Goal: Information Seeking & Learning: Learn about a topic

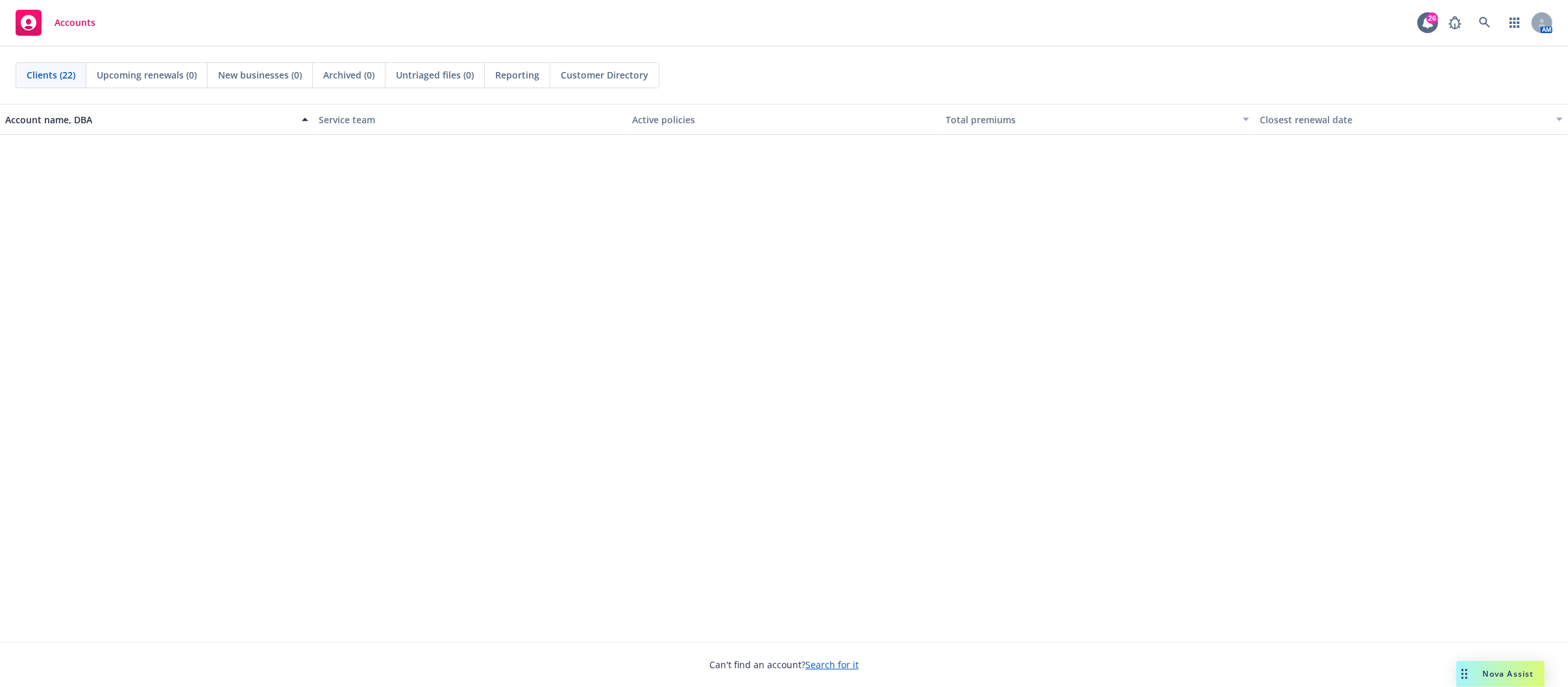
scroll to position [635, 0]
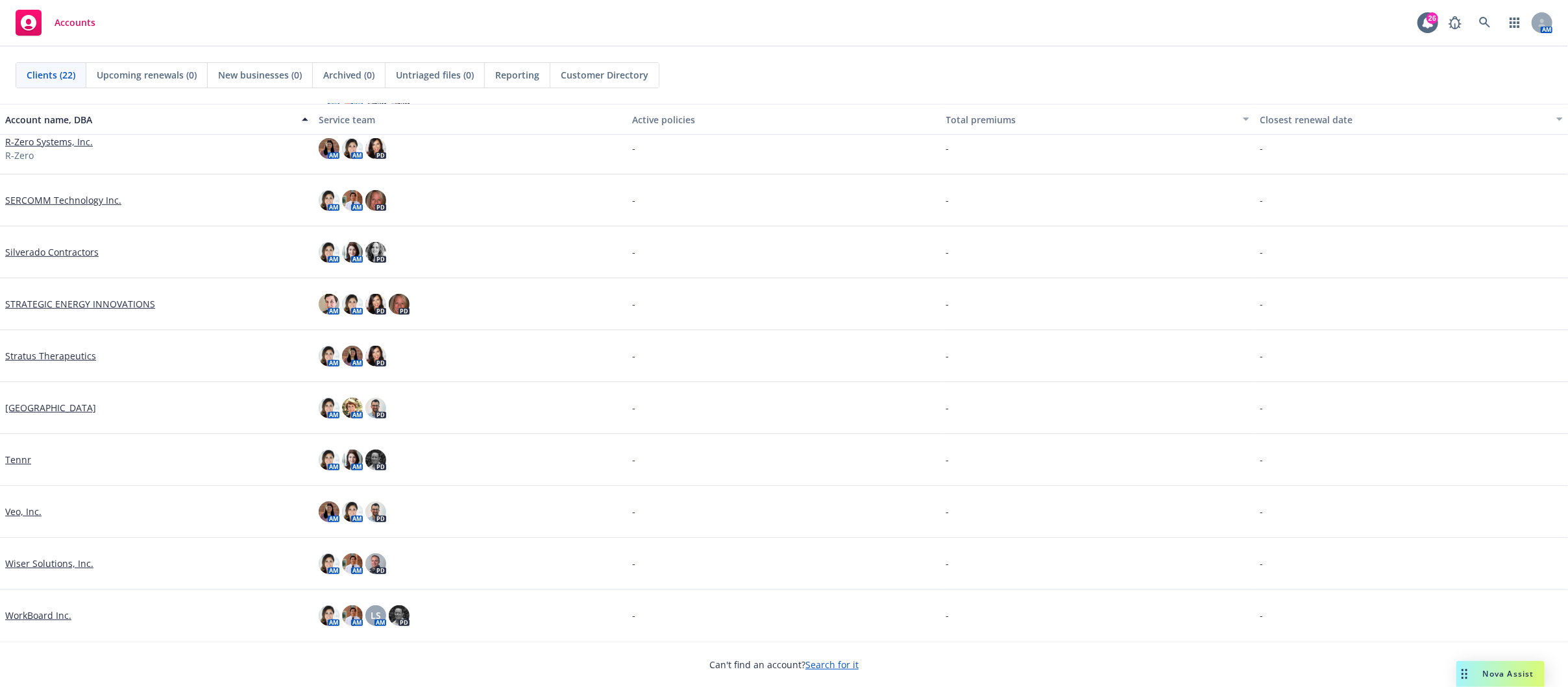
click at [33, 609] on link "WorkBoard Inc." at bounding box center [38, 616] width 66 height 14
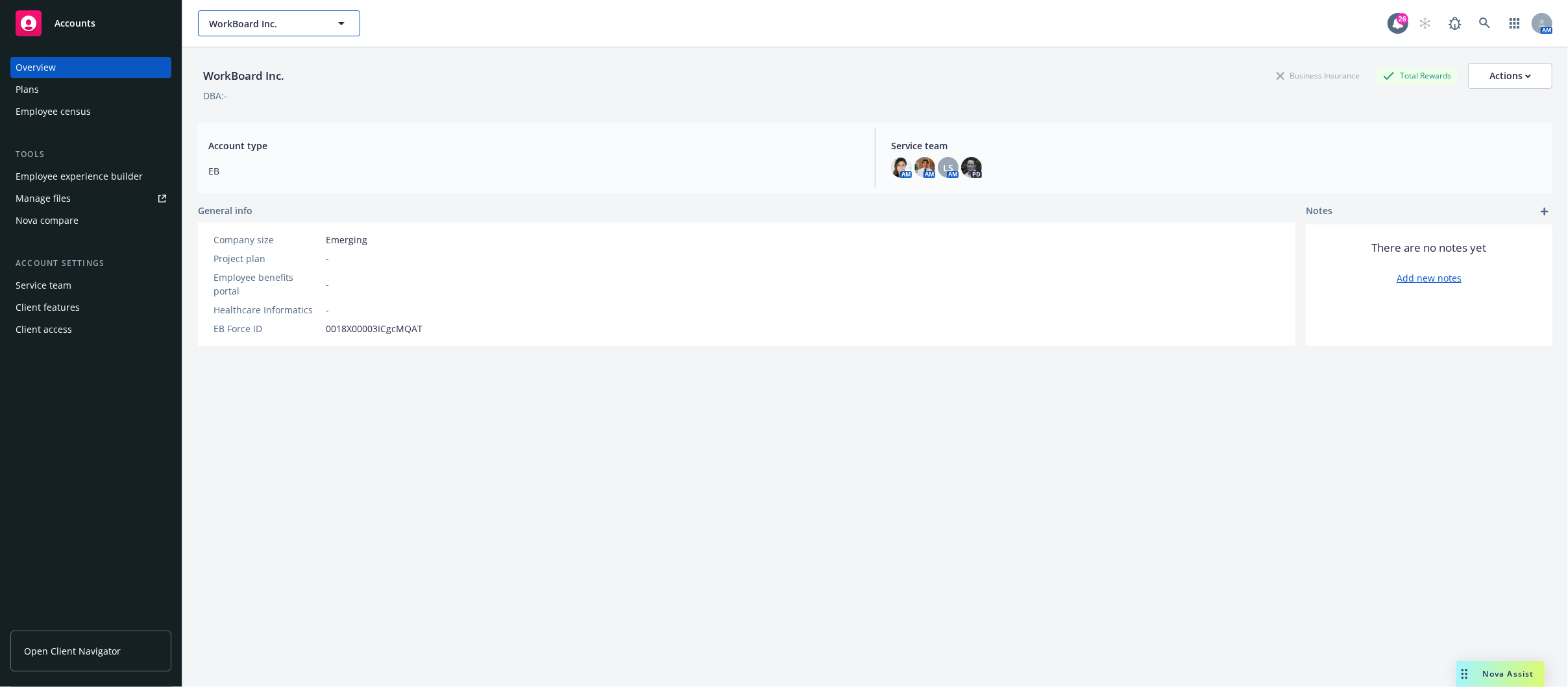
click at [345, 21] on icon "button" at bounding box center [341, 24] width 16 height 16
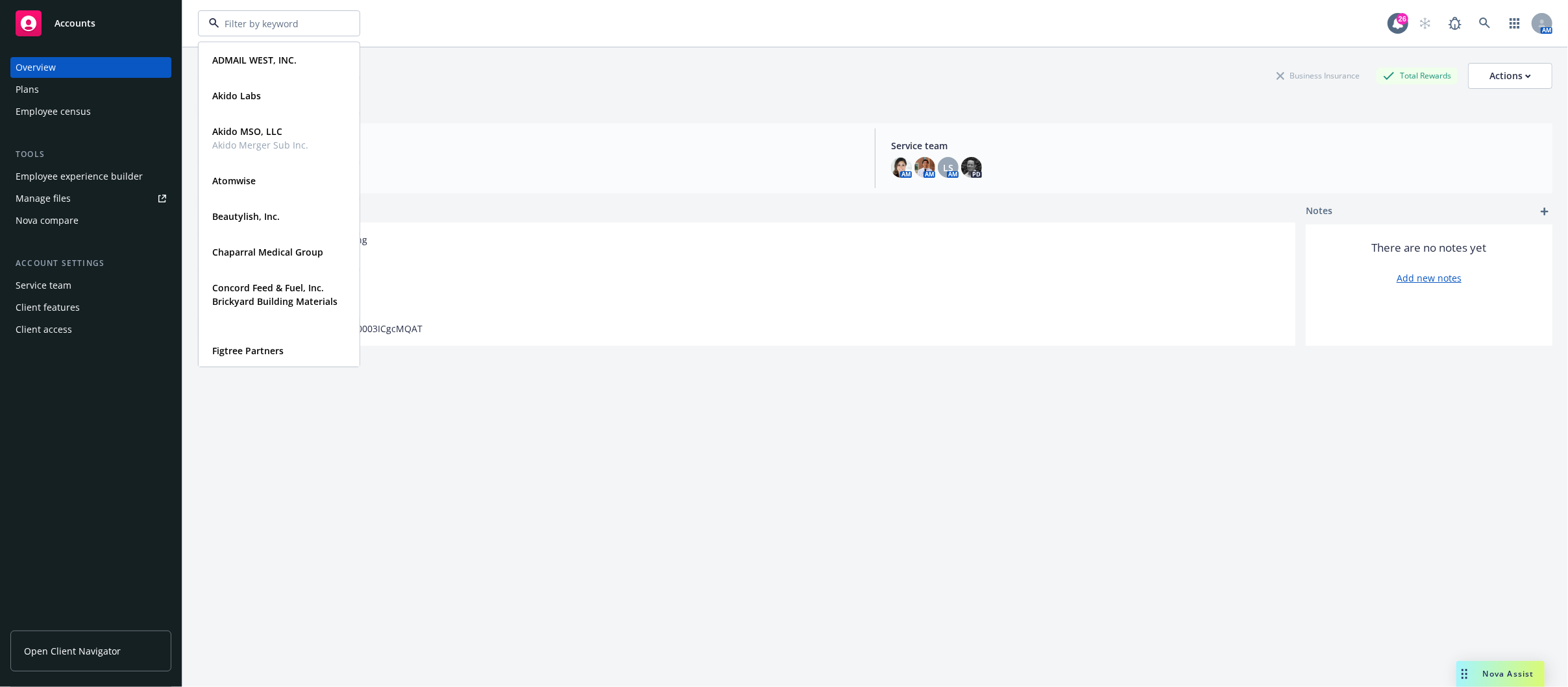
click at [608, 18] on div "ADMAIL WEST, INC. Type Commercial FEIN 68-0361445 Akido Labs Type Commercial FE…" at bounding box center [792, 24] width 1189 height 26
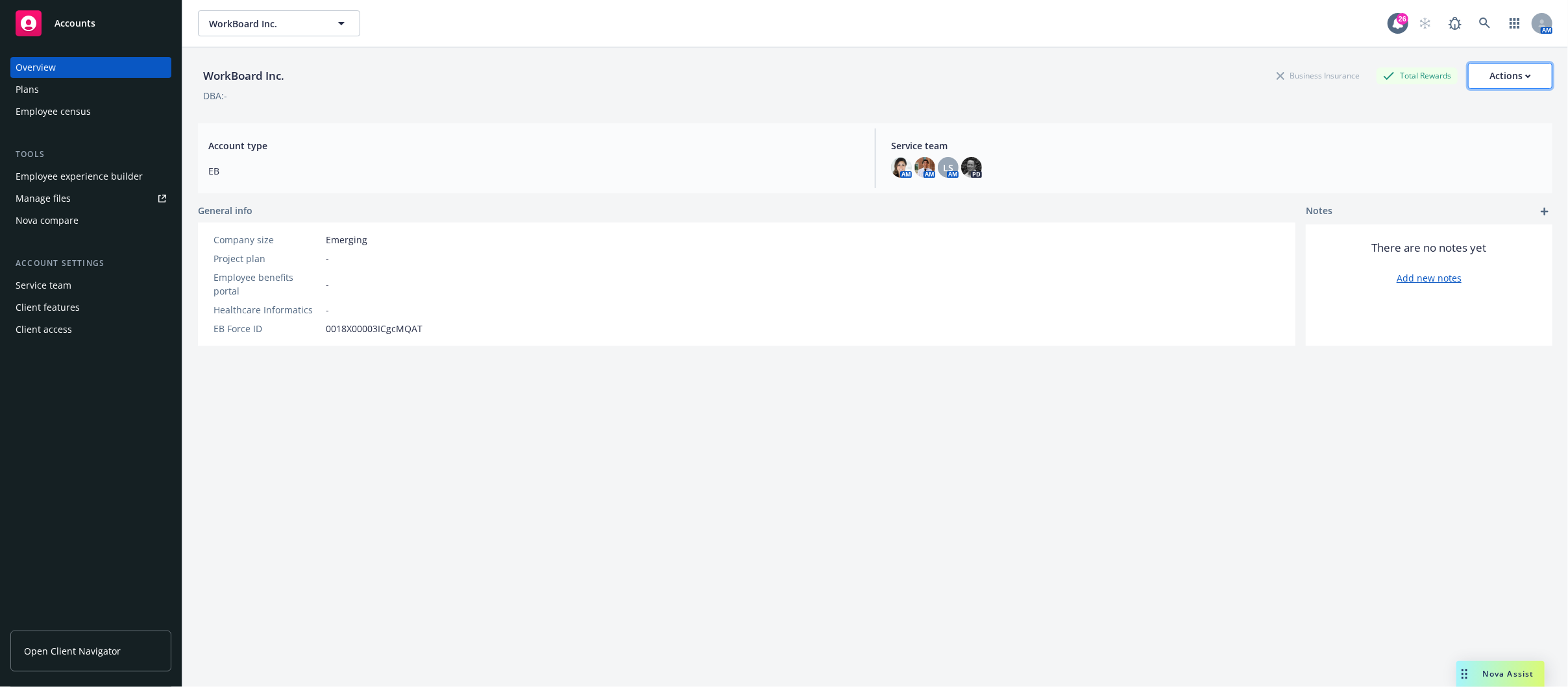
click at [1524, 77] on icon "button" at bounding box center [1527, 76] width 6 height 4
click at [373, 104] on div "WorkBoard Inc. Business Insurance Total Rewards Actions Edit account summary Co…" at bounding box center [875, 79] width 1354 height 65
click at [39, 199] on div "Manage files" at bounding box center [43, 199] width 55 height 21
click at [59, 174] on div "Employee experience builder" at bounding box center [79, 177] width 127 height 21
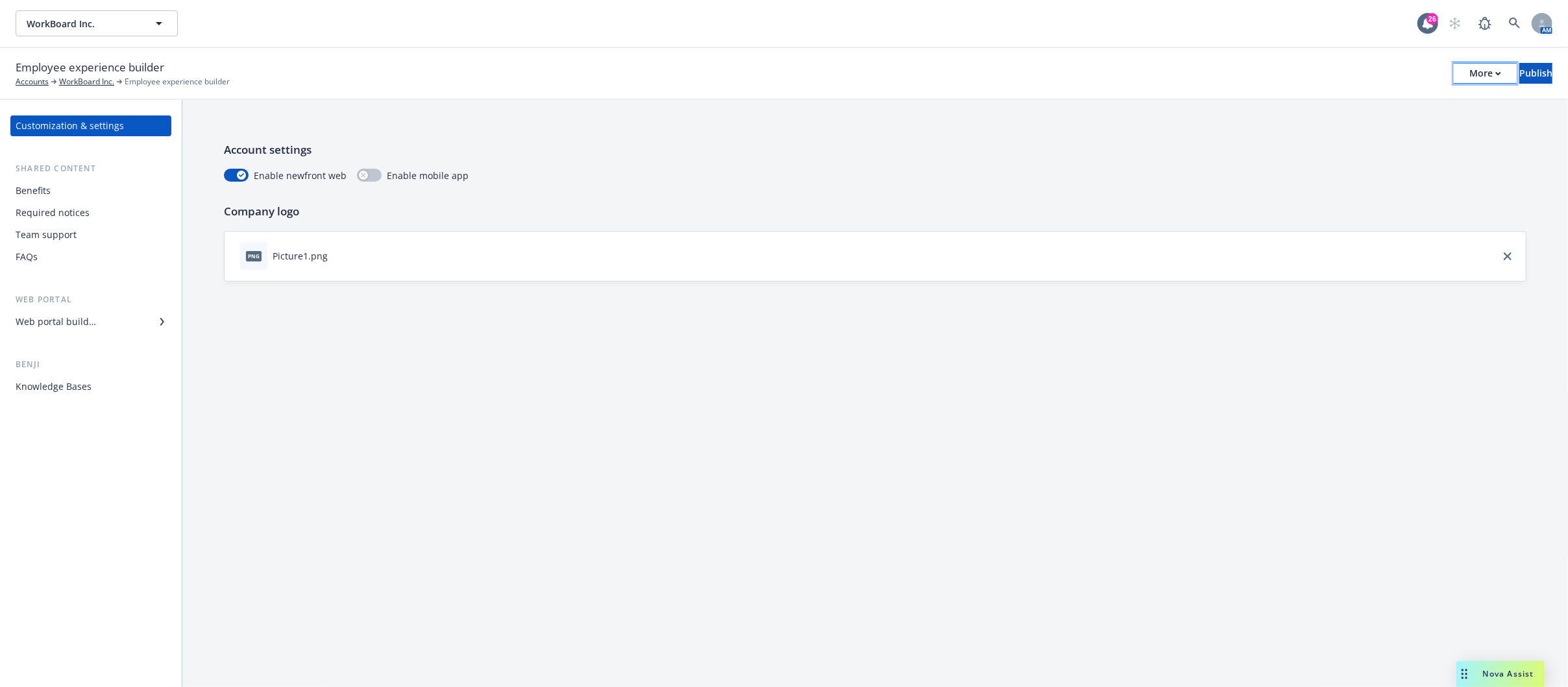
click at [1469, 70] on div "More" at bounding box center [1484, 73] width 31 height 19
click at [1347, 131] on link "Copy portal link" at bounding box center [1378, 129] width 192 height 26
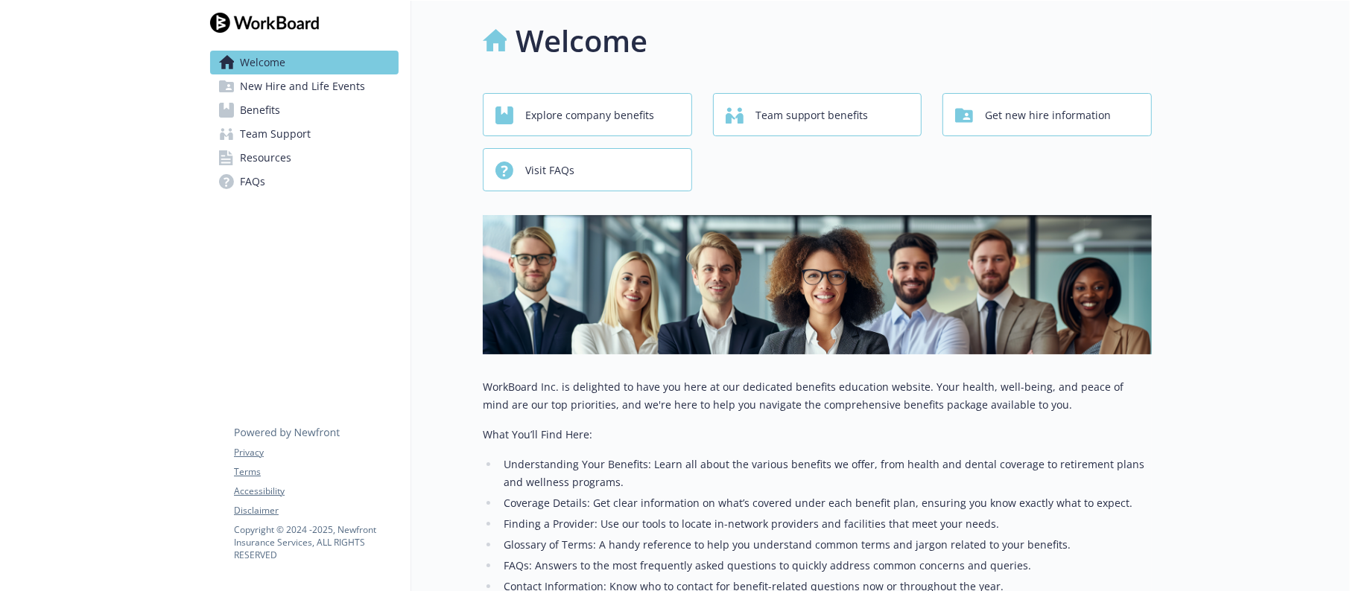
click at [268, 118] on span "Benefits" at bounding box center [260, 110] width 40 height 24
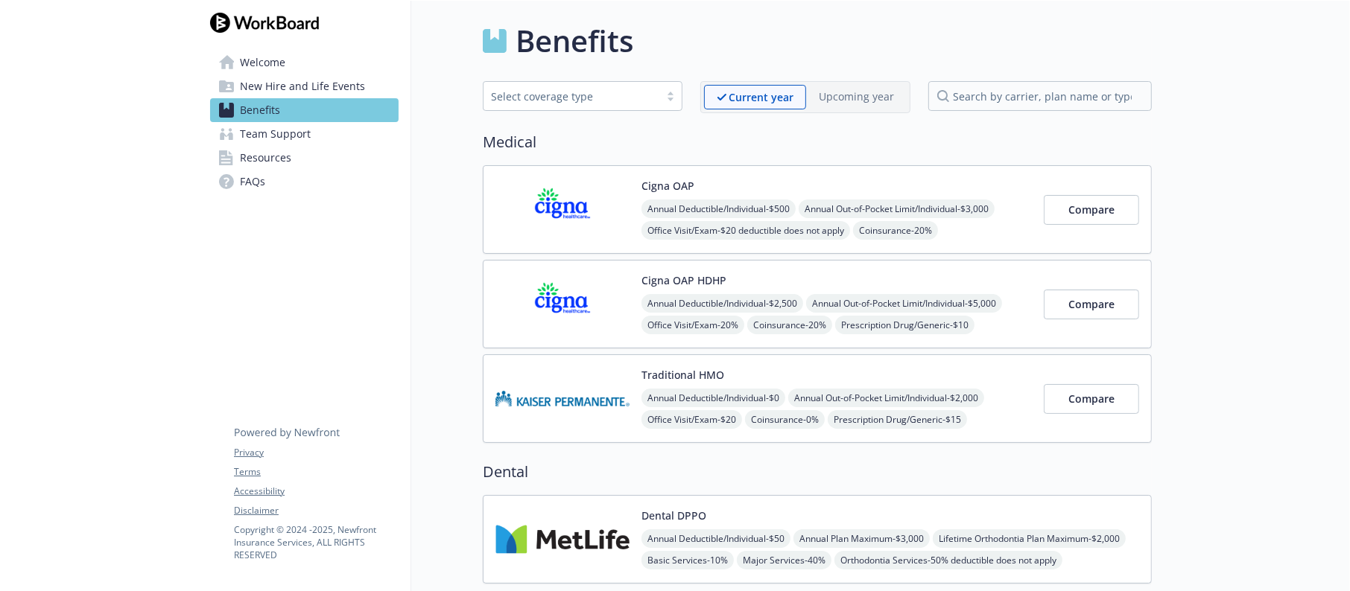
click at [576, 209] on img at bounding box center [562, 209] width 134 height 63
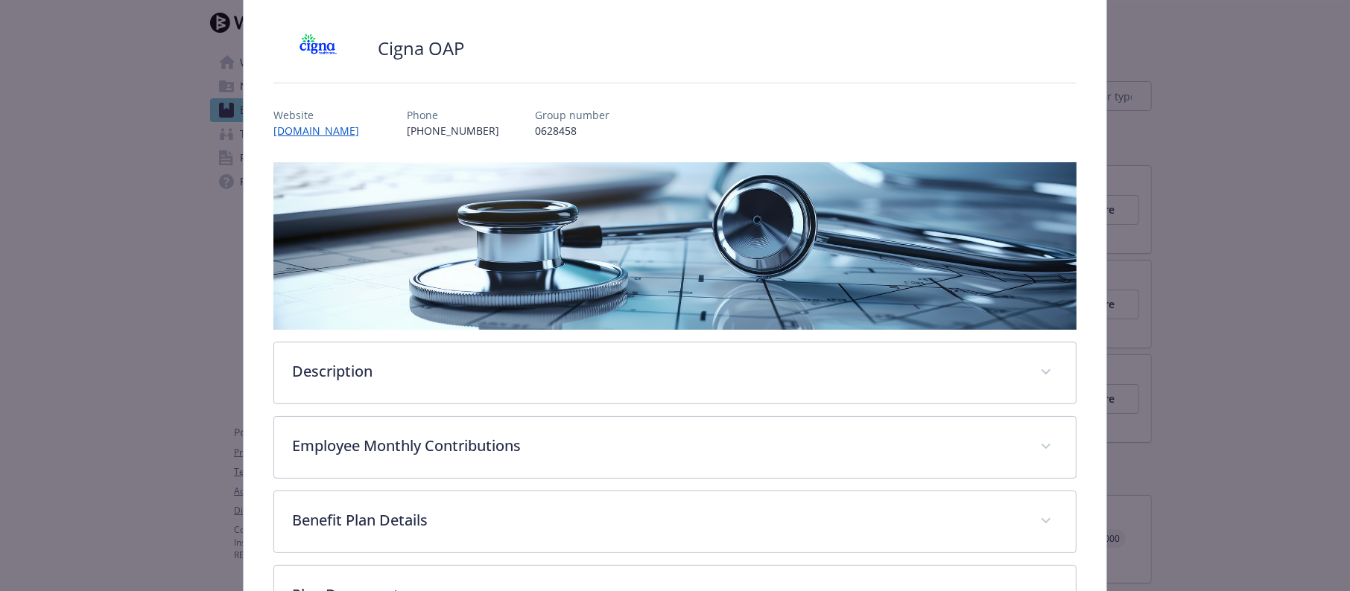
scroll to position [206, 0]
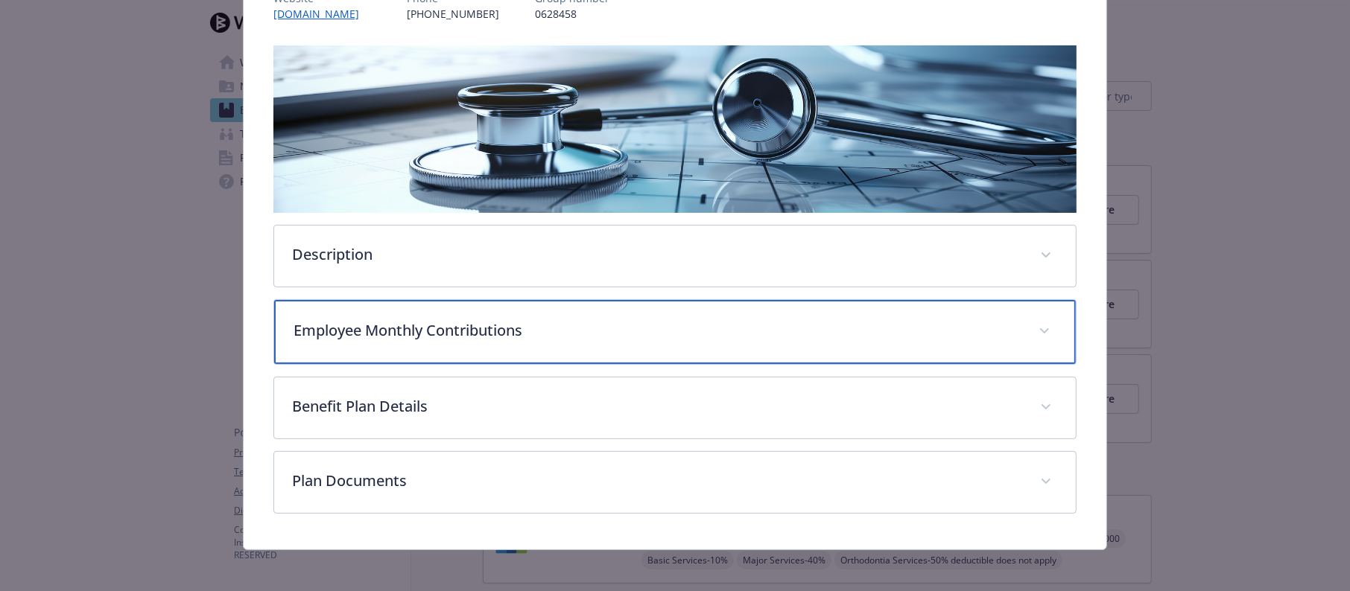
click at [512, 324] on p "Employee Monthly Contributions" at bounding box center [656, 331] width 727 height 22
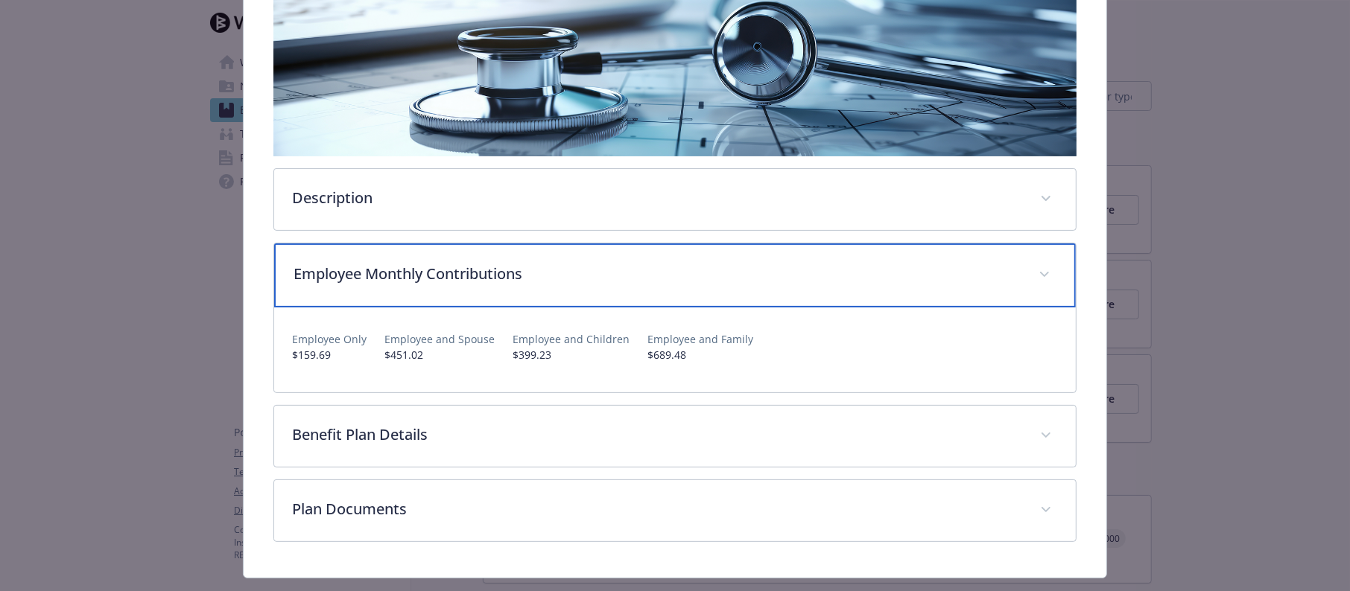
scroll to position [293, 0]
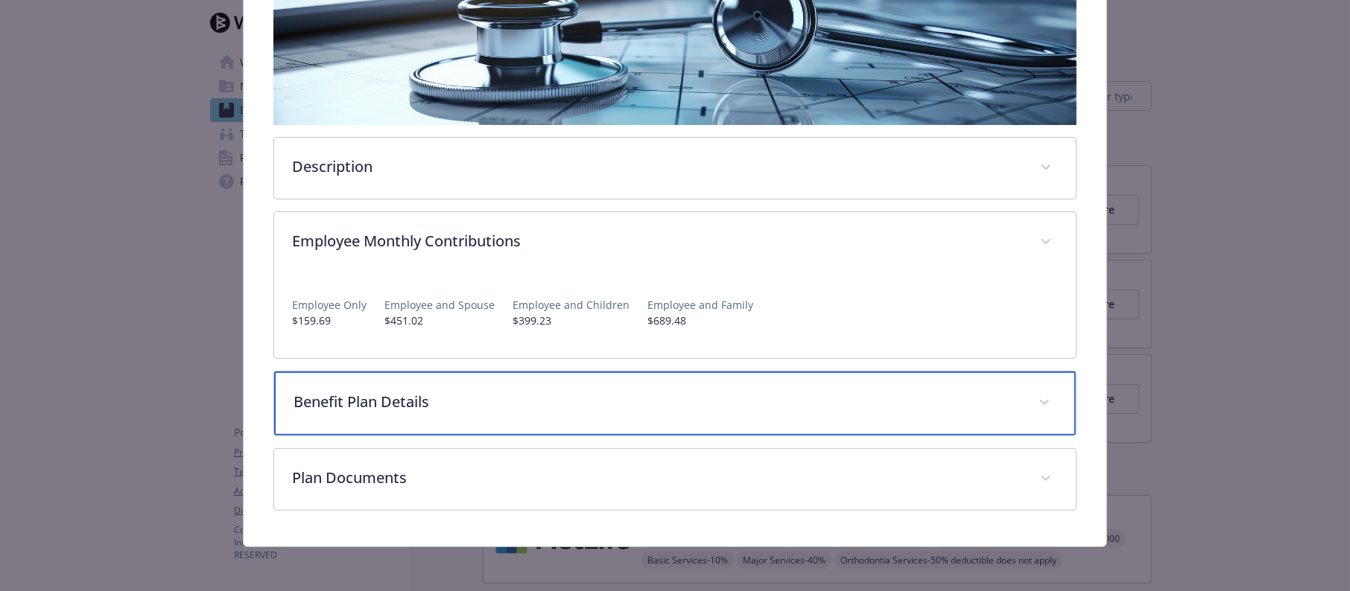
click at [399, 392] on p "Benefit Plan Details" at bounding box center [656, 402] width 727 height 22
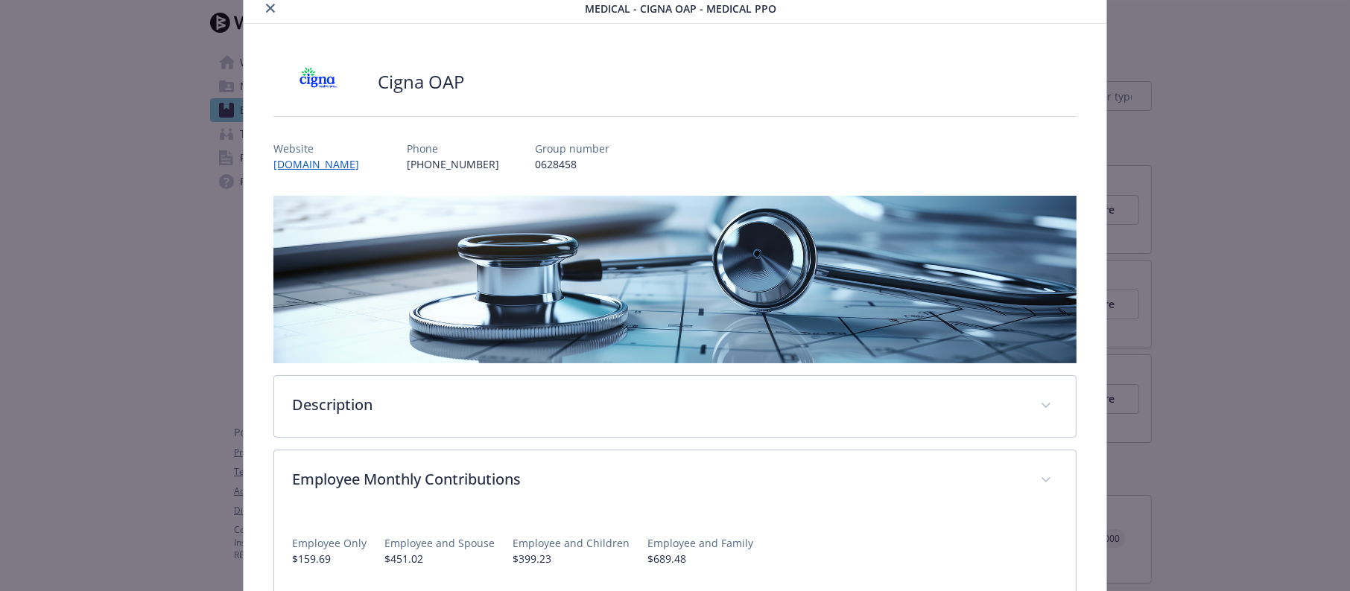
scroll to position [0, 0]
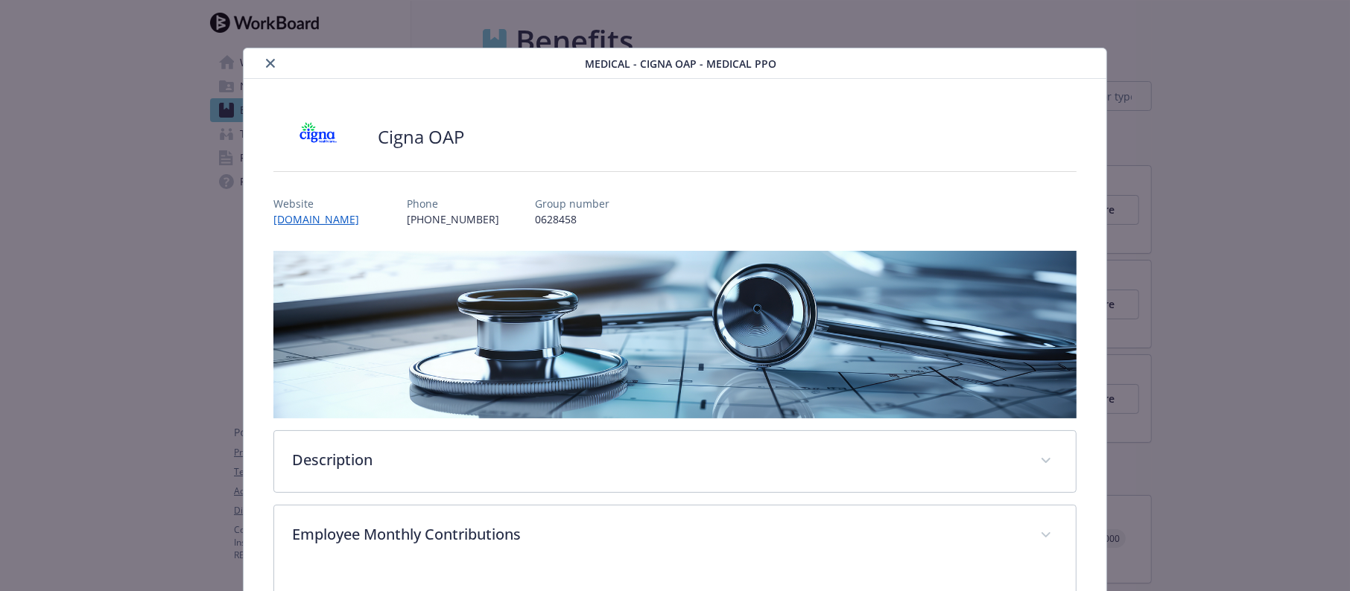
click at [266, 61] on icon "close" at bounding box center [270, 63] width 9 height 9
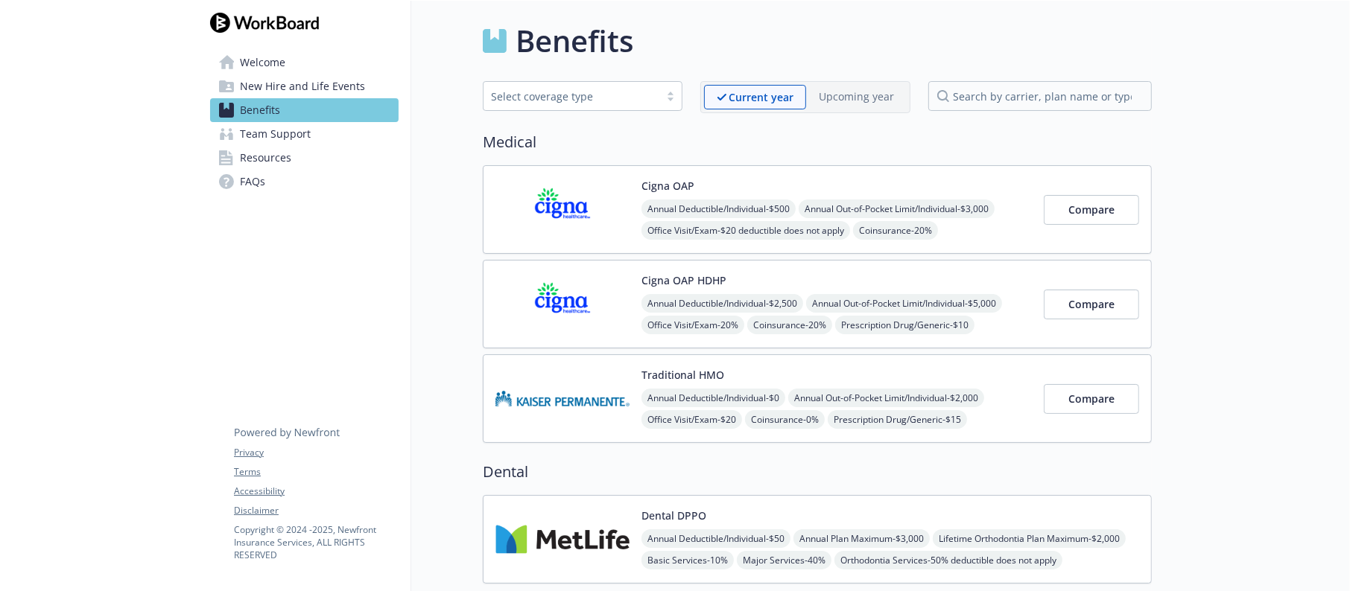
click at [606, 306] on img at bounding box center [562, 304] width 134 height 63
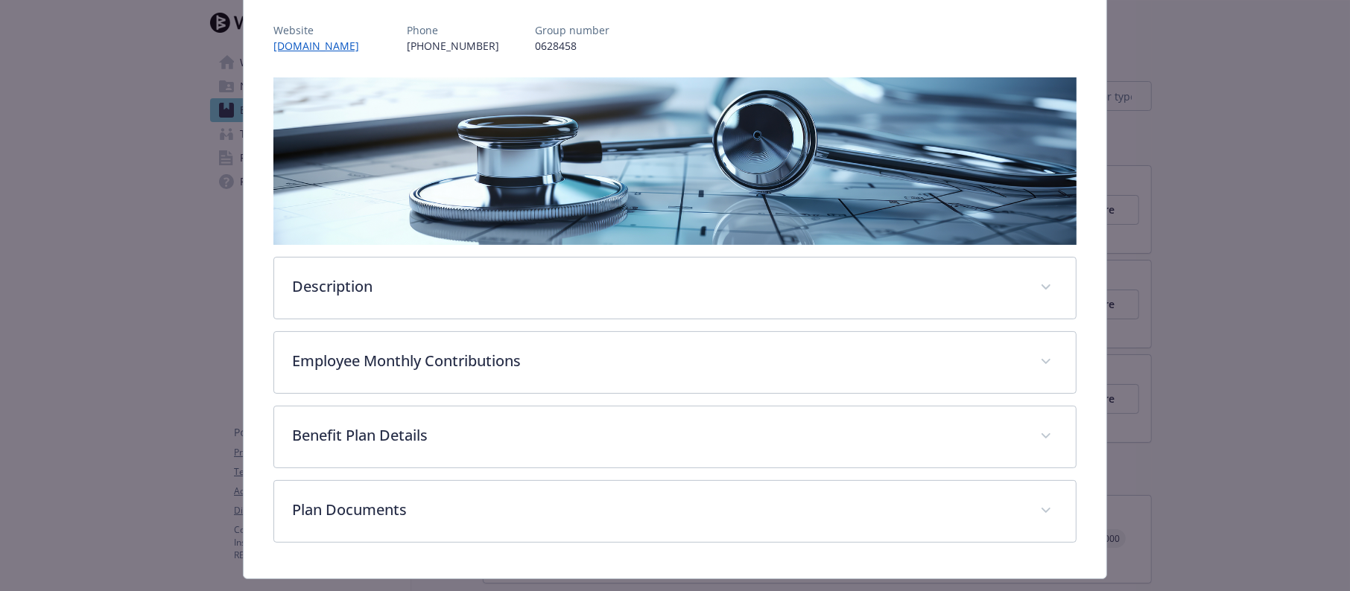
scroll to position [206, 0]
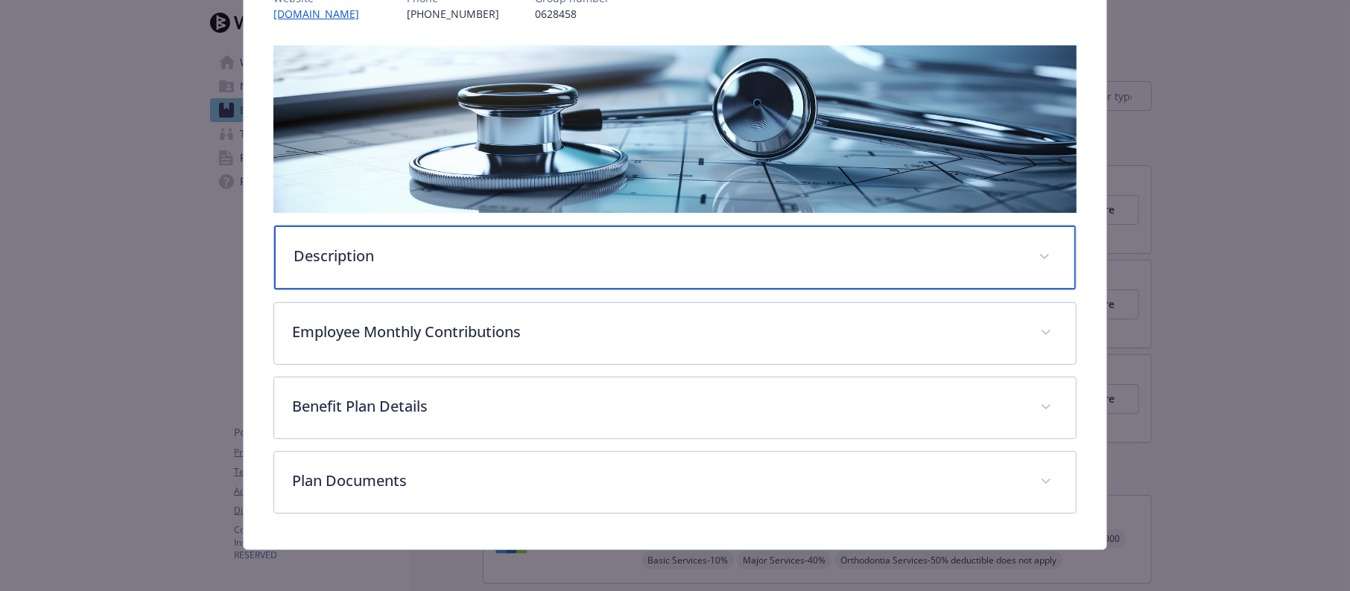
click at [328, 238] on div "Description" at bounding box center [674, 258] width 801 height 64
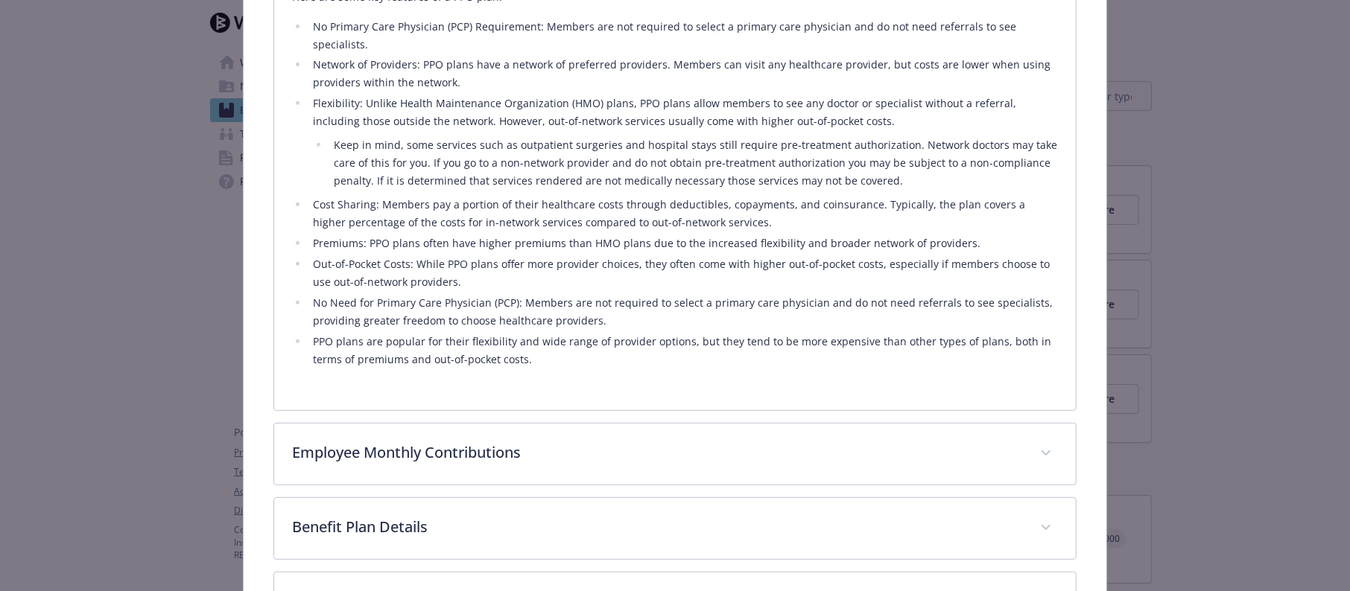
scroll to position [652, 0]
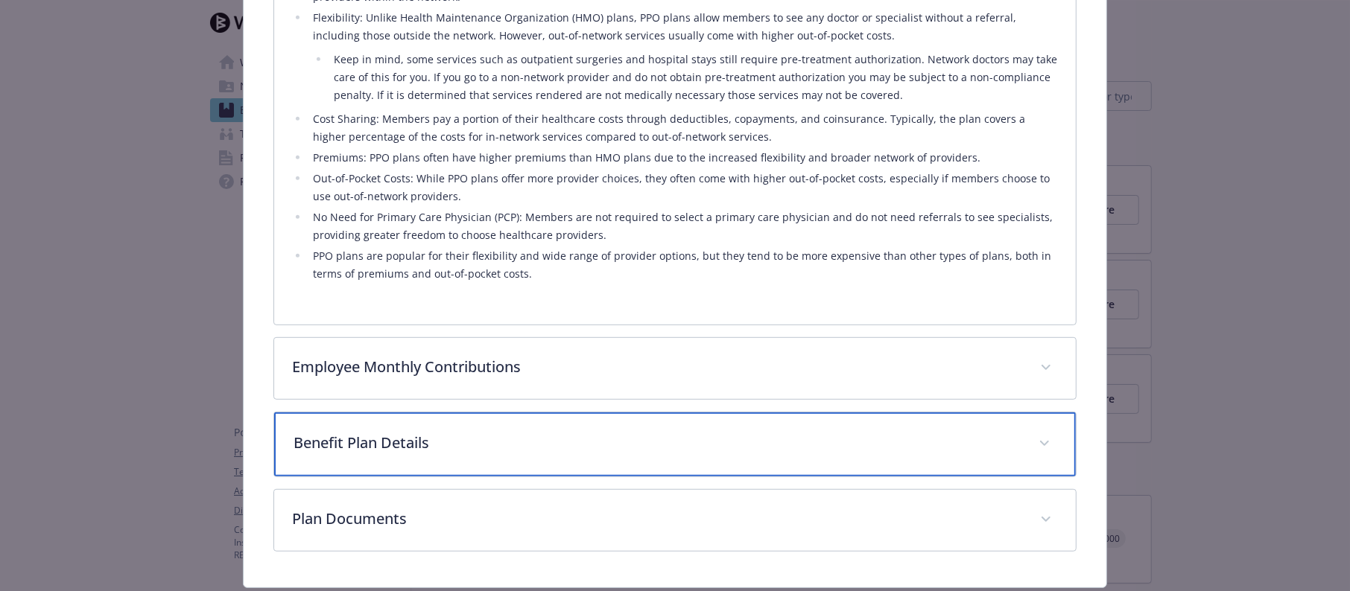
click at [406, 432] on p "Benefit Plan Details" at bounding box center [656, 443] width 727 height 22
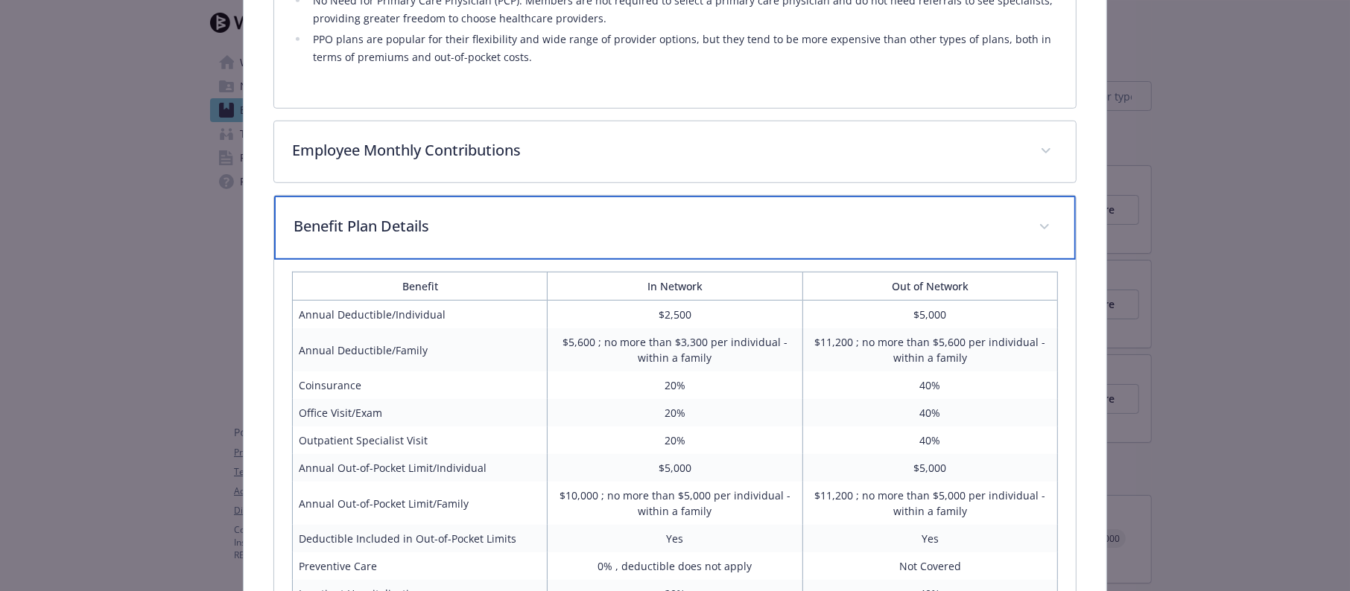
scroll to position [873, 0]
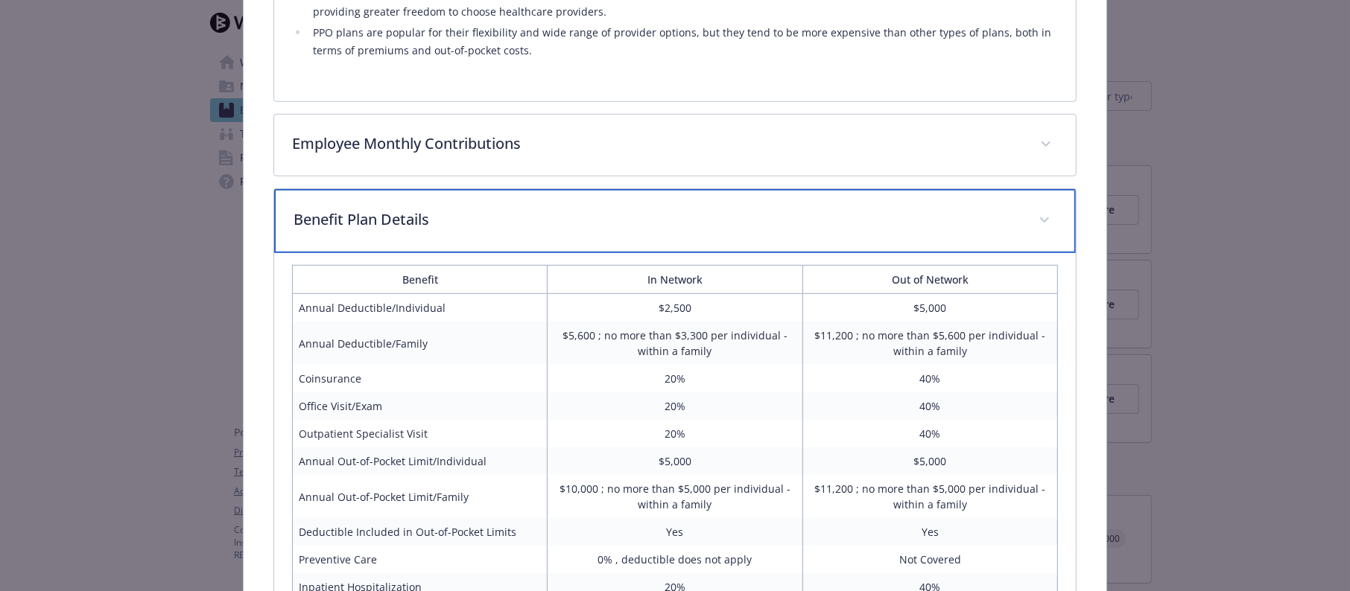
click at [386, 204] on div "Benefit Plan Details" at bounding box center [674, 221] width 801 height 64
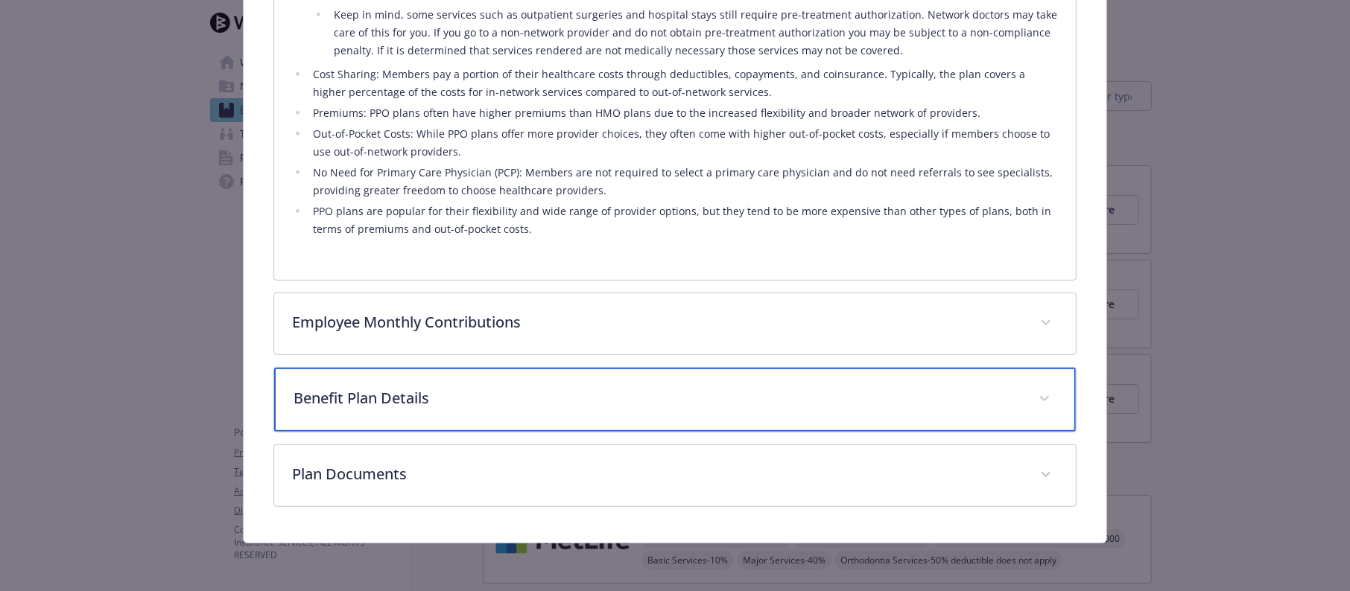
scroll to position [691, 0]
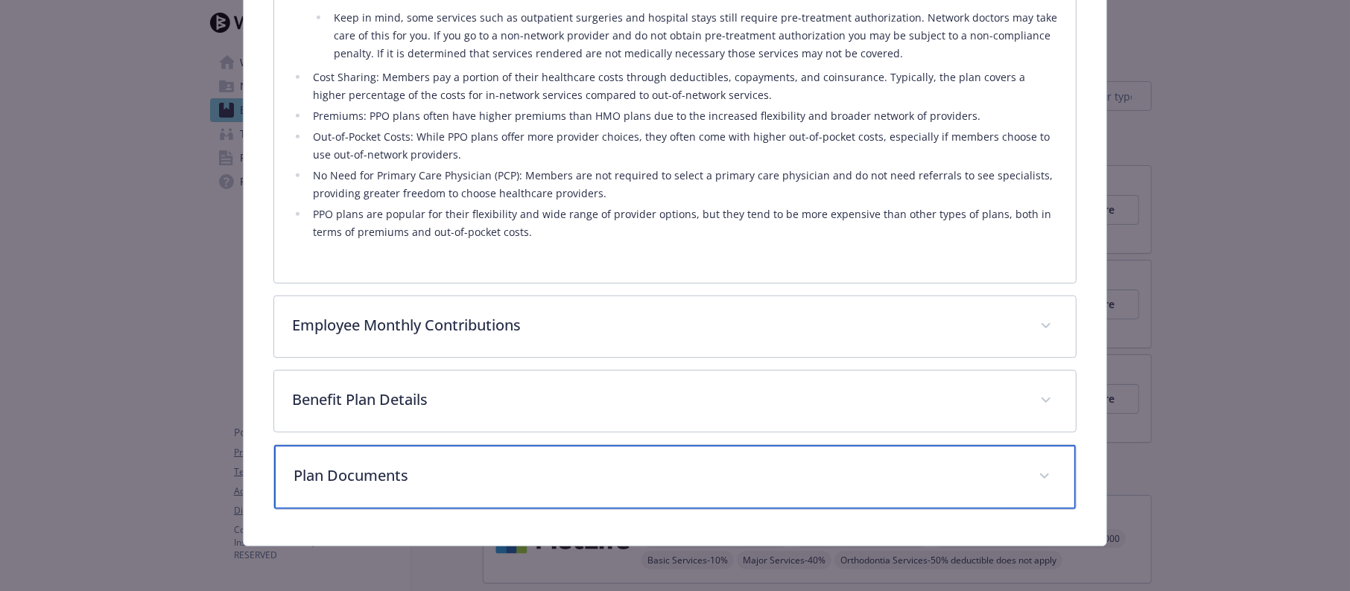
click at [352, 477] on p "Plan Documents" at bounding box center [656, 476] width 727 height 22
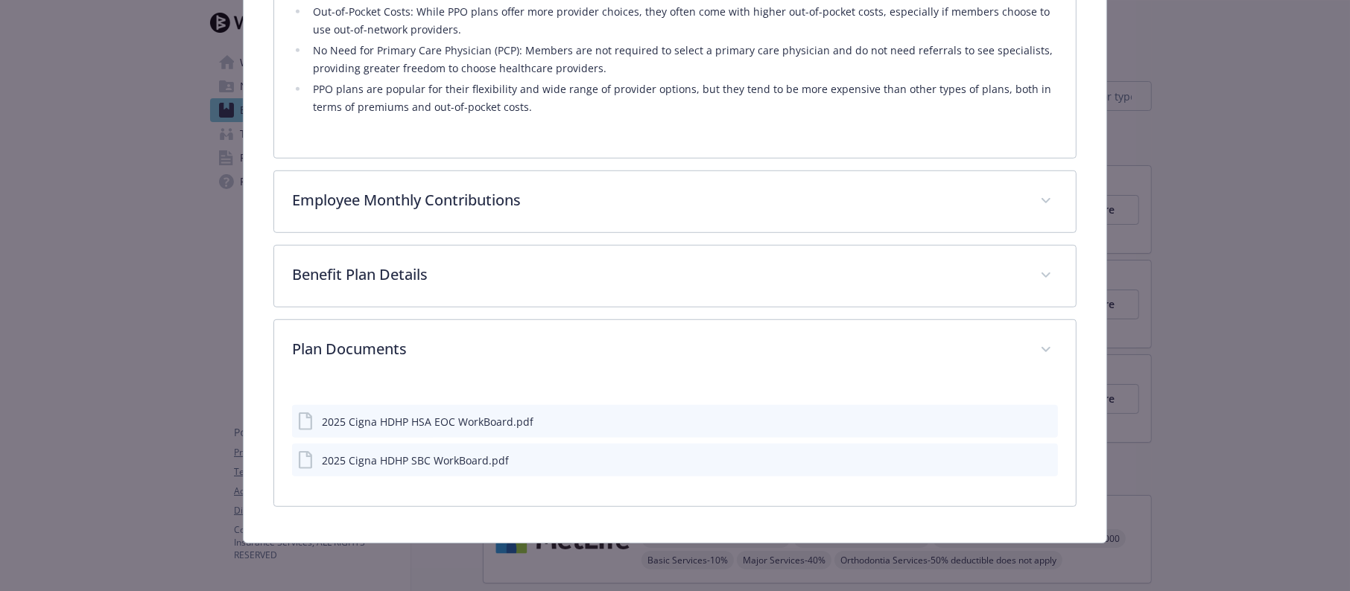
scroll to position [813, 0]
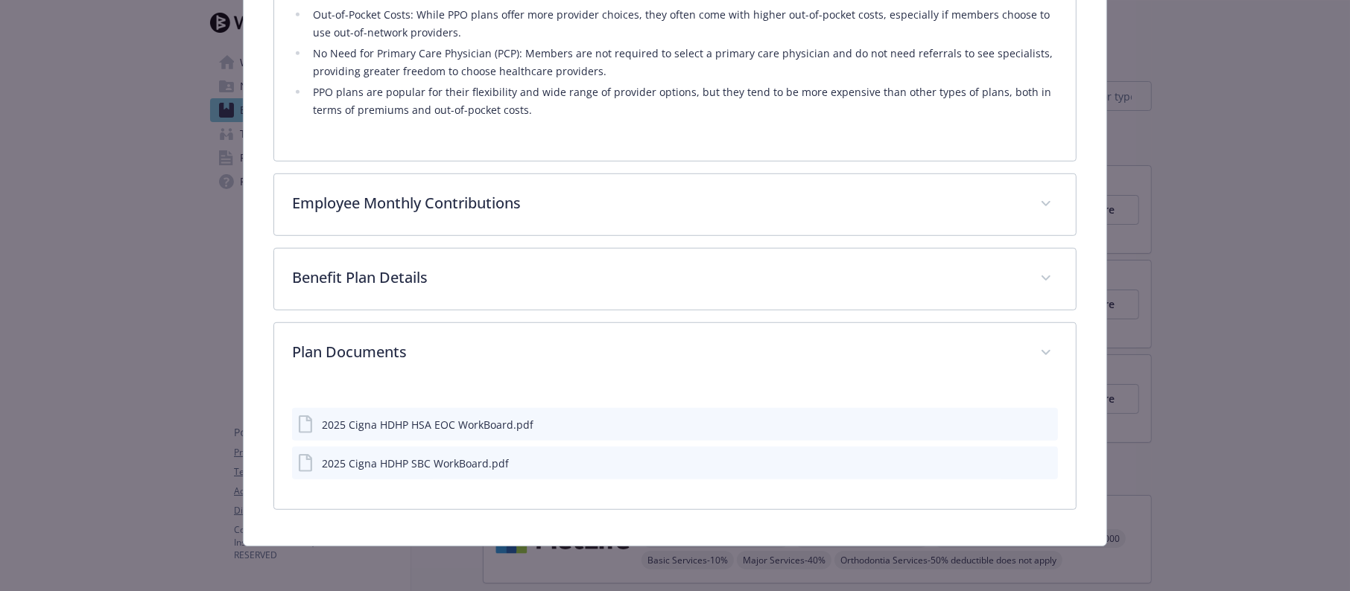
click at [1013, 462] on icon "download file" at bounding box center [1019, 463] width 12 height 12
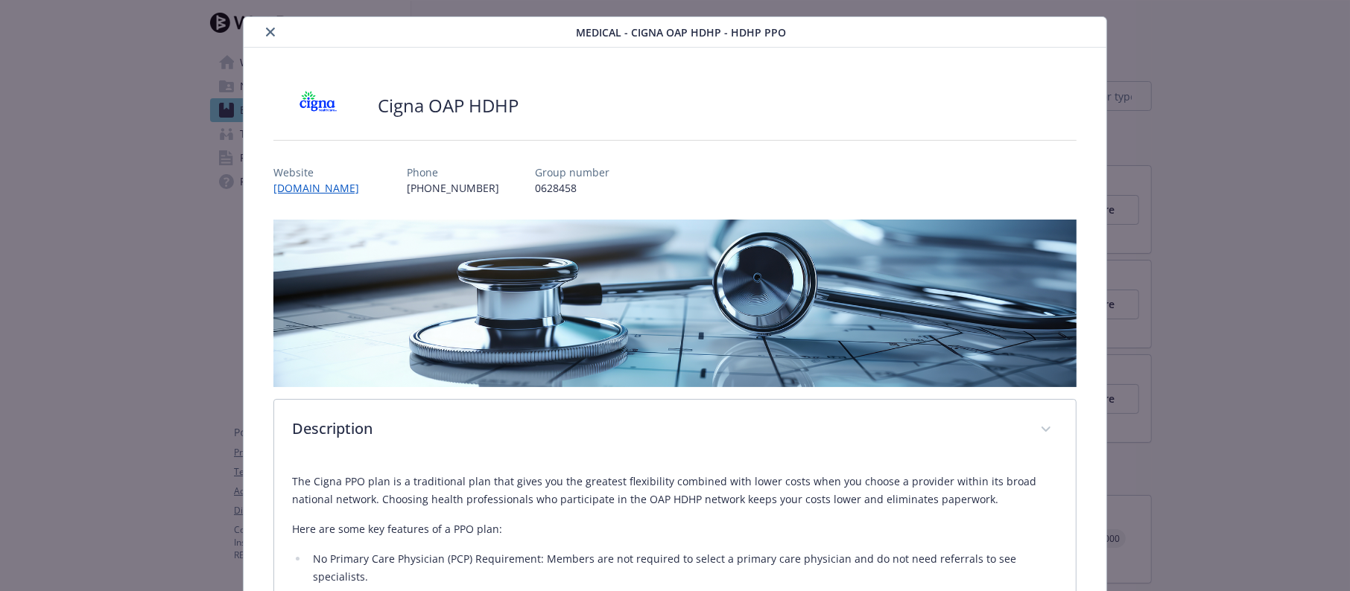
scroll to position [0, 0]
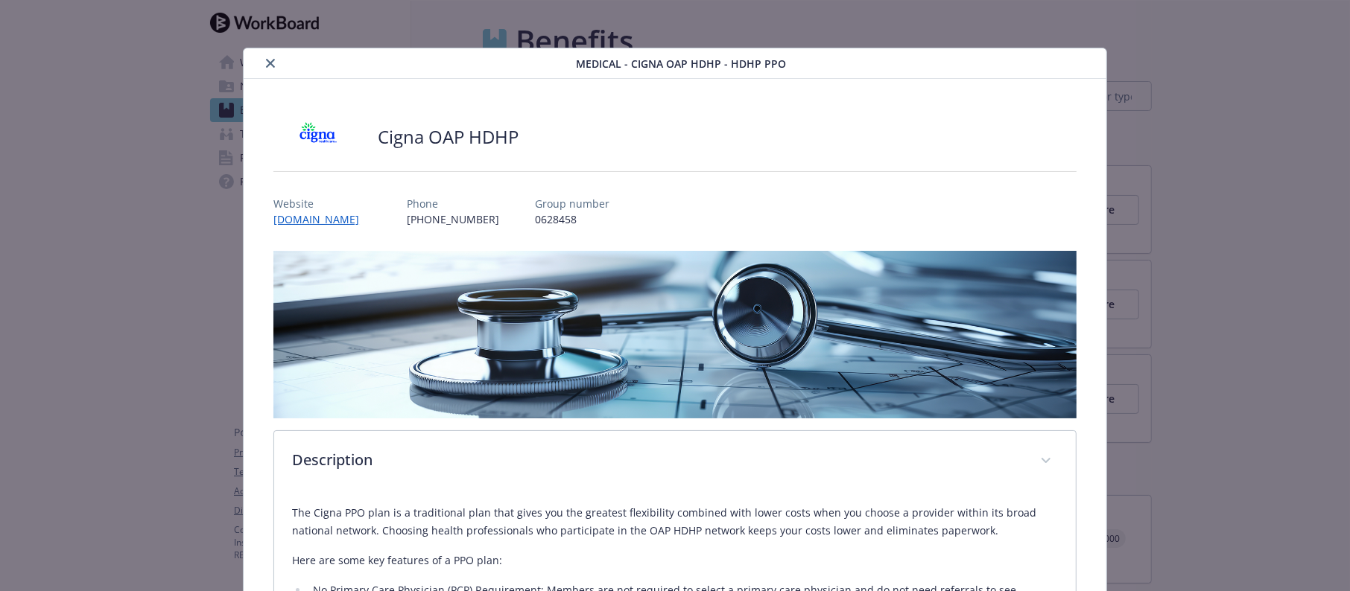
click at [266, 63] on icon "close" at bounding box center [270, 63] width 9 height 9
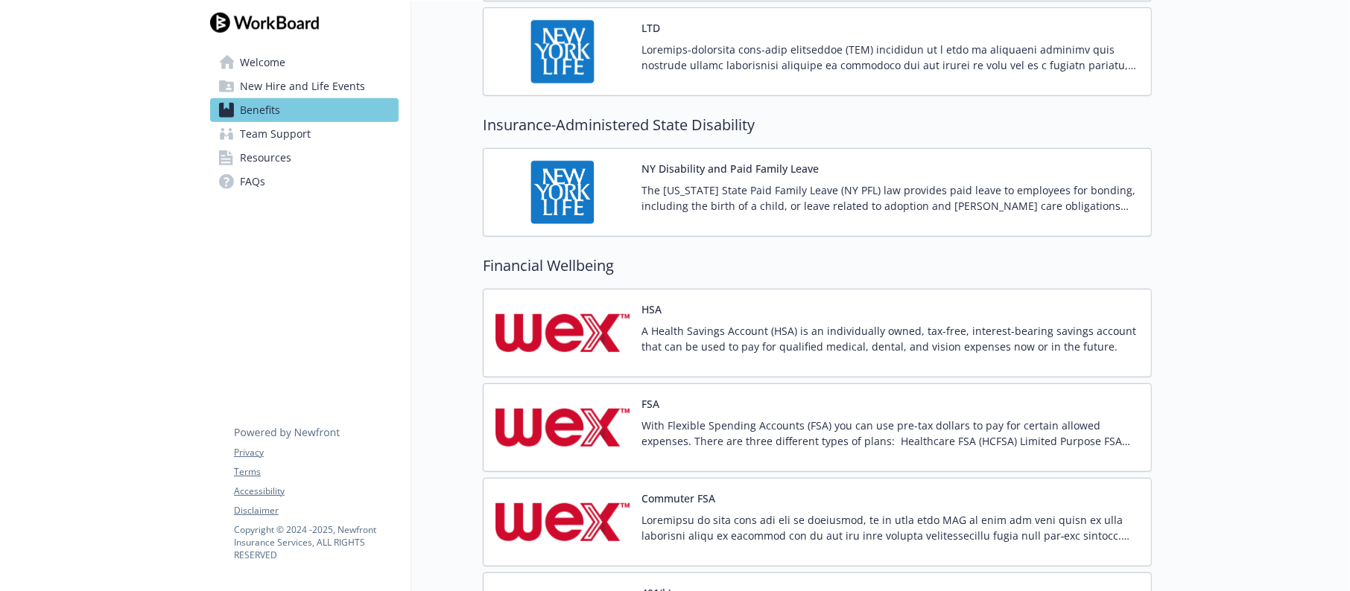
scroll to position [1117, 0]
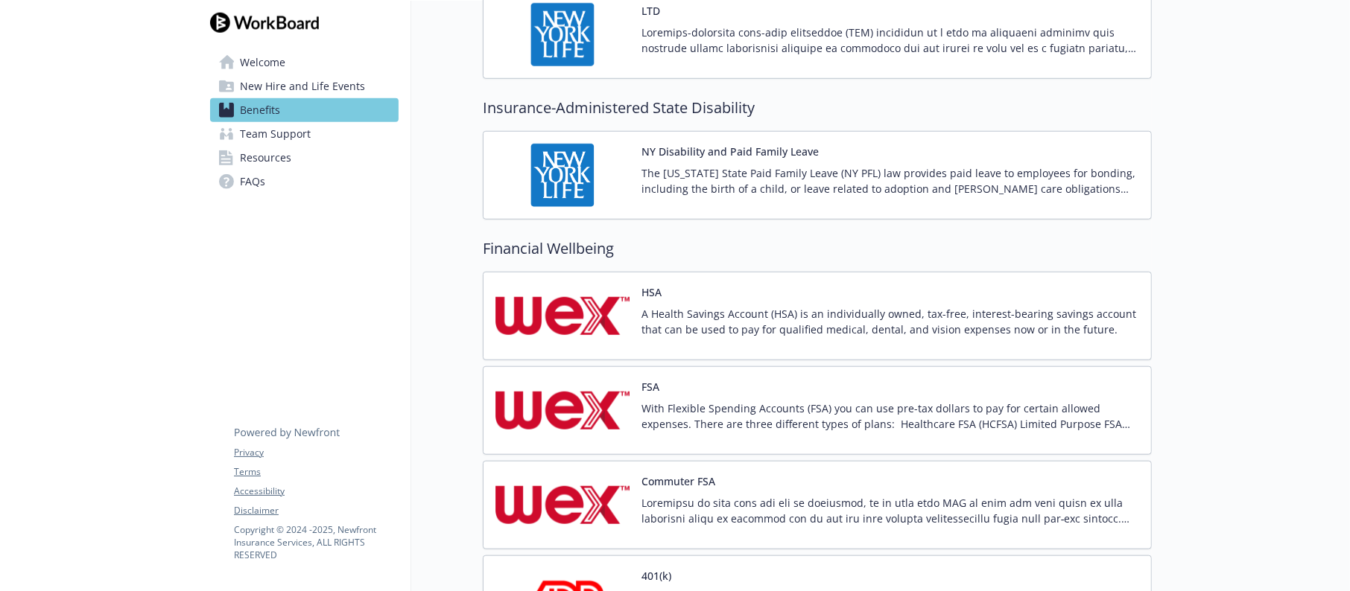
click at [714, 292] on div "HSA A Health Savings Account (HSA) is an individually owned, tax-free, interest…" at bounding box center [890, 316] width 498 height 63
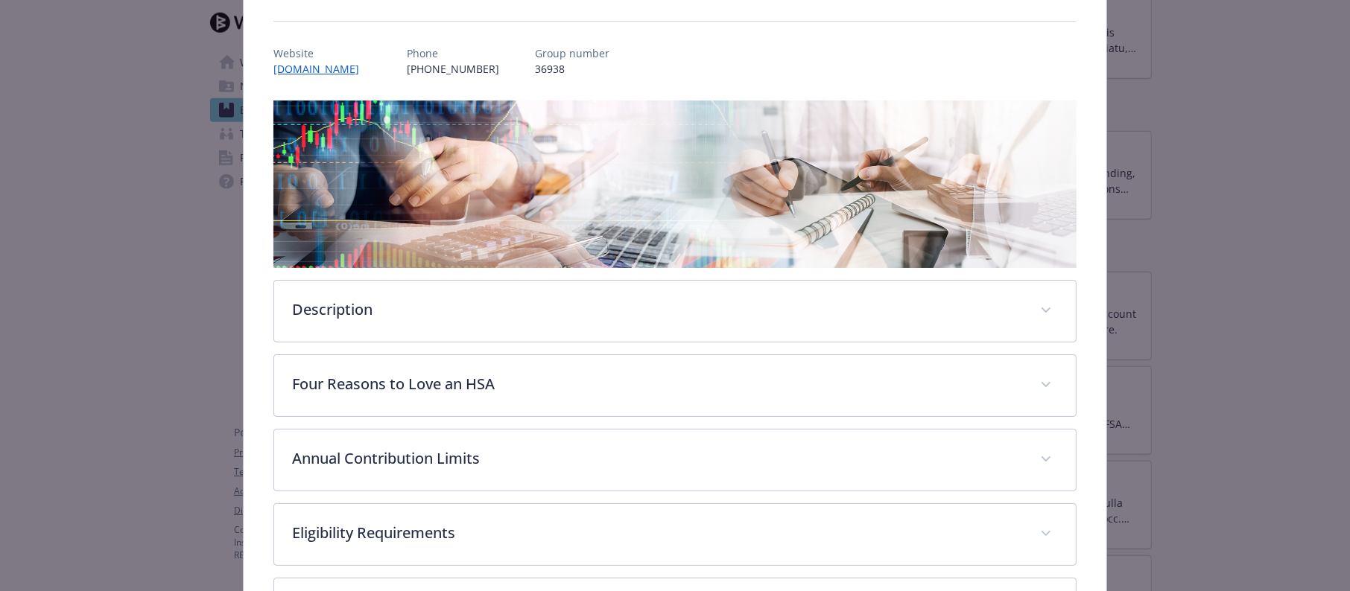
scroll to position [268, 0]
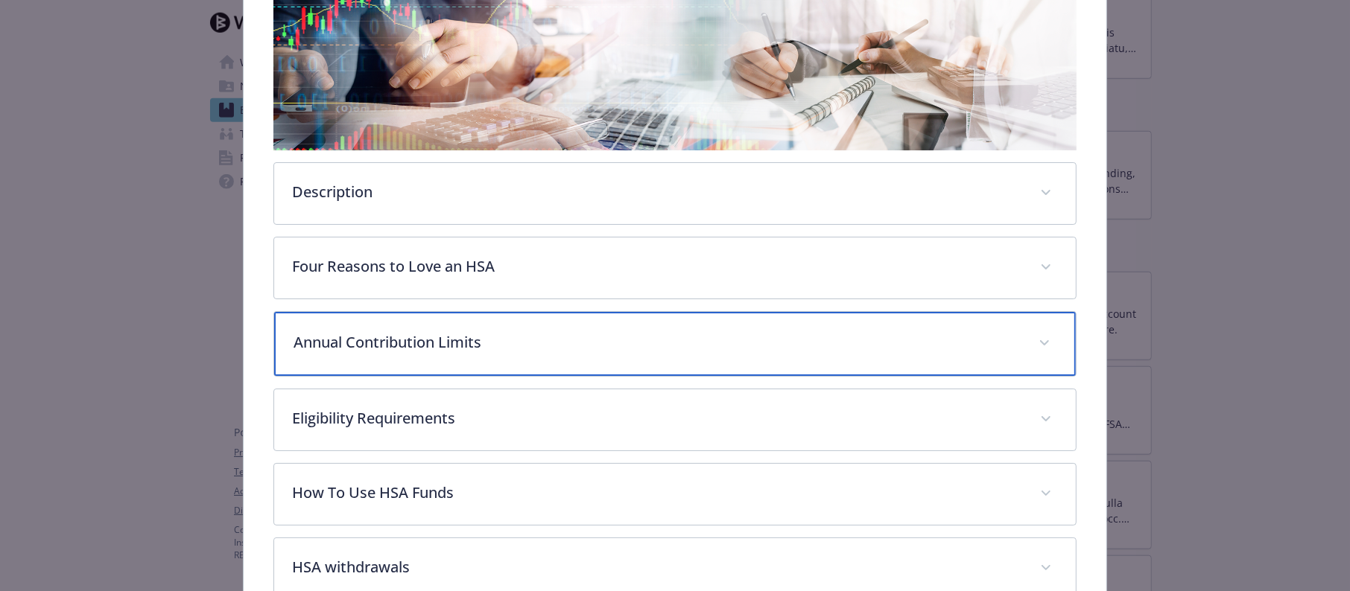
click at [418, 342] on p "Annual Contribution Limits" at bounding box center [656, 342] width 727 height 22
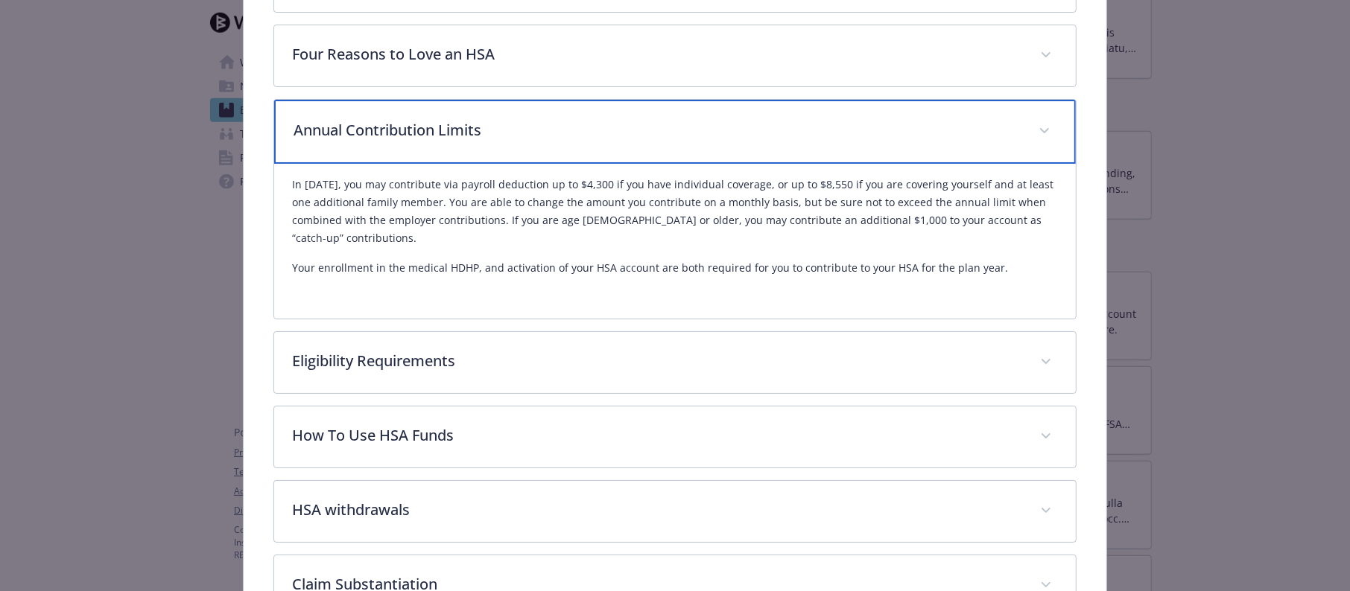
scroll to position [603, 0]
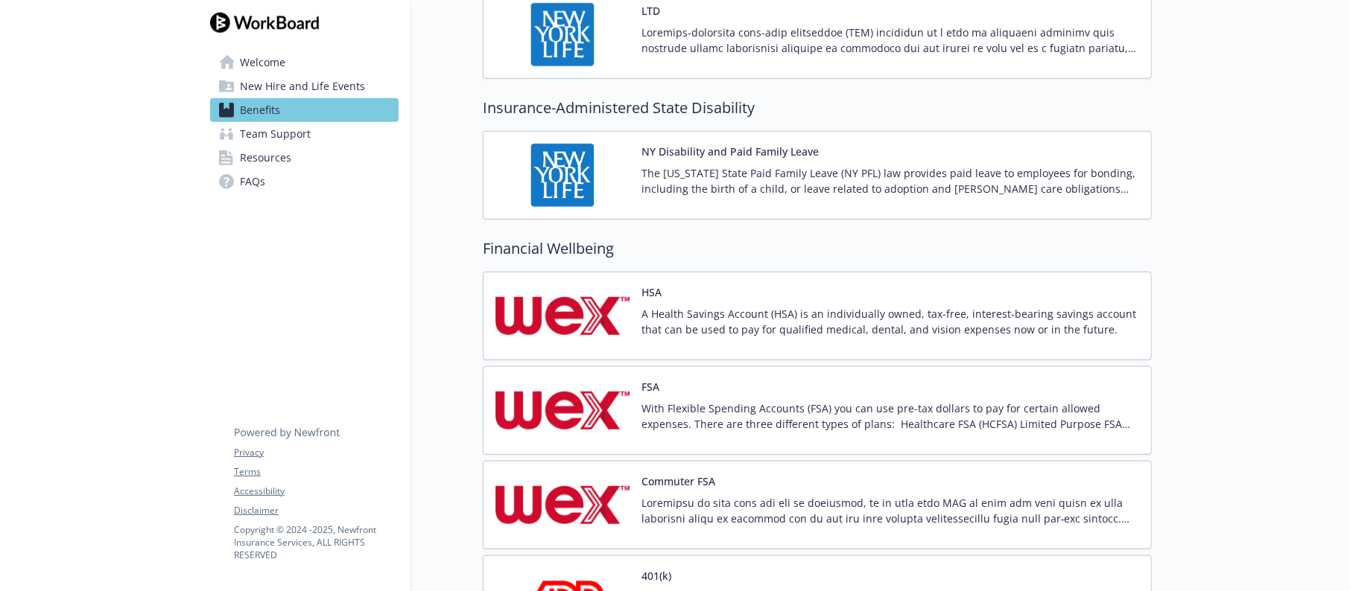
click at [256, 185] on span "FAQs" at bounding box center [252, 182] width 25 height 24
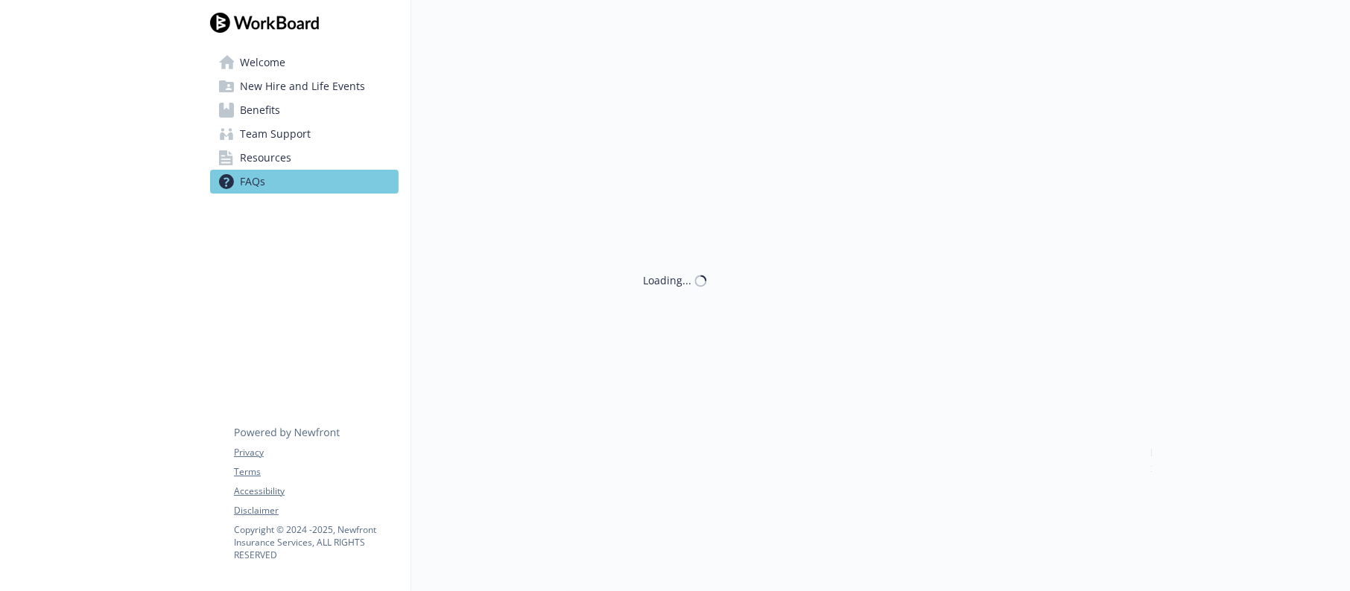
scroll to position [17, 0]
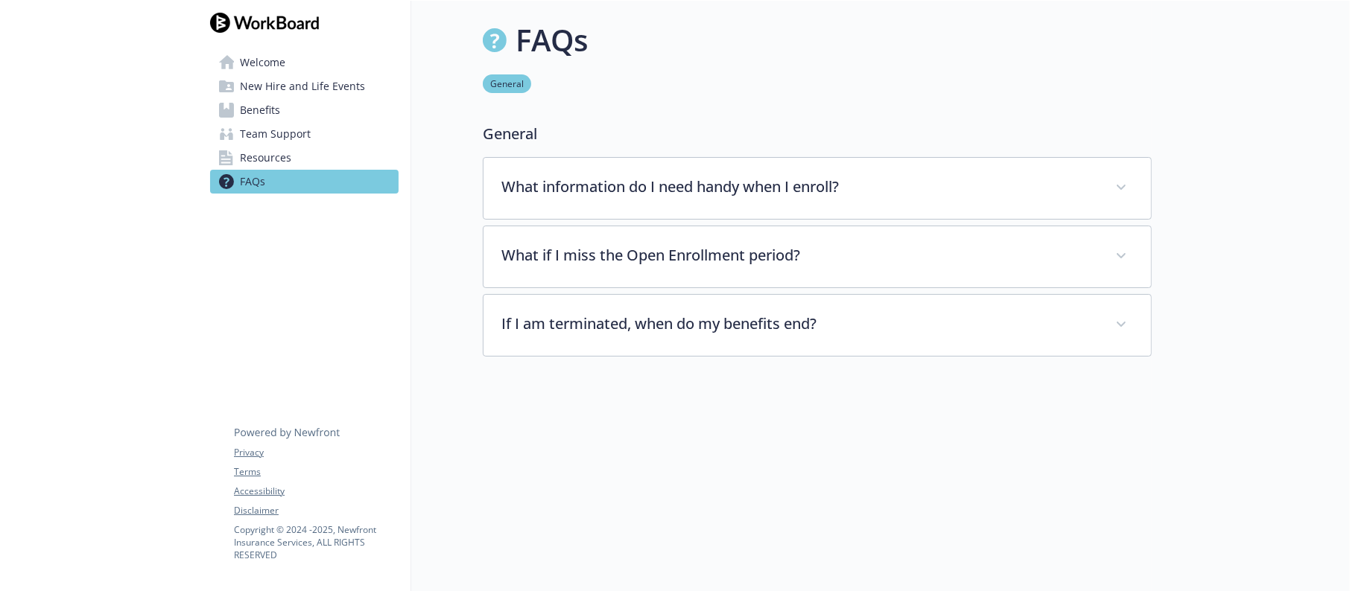
click at [273, 164] on span "Resources" at bounding box center [265, 158] width 51 height 24
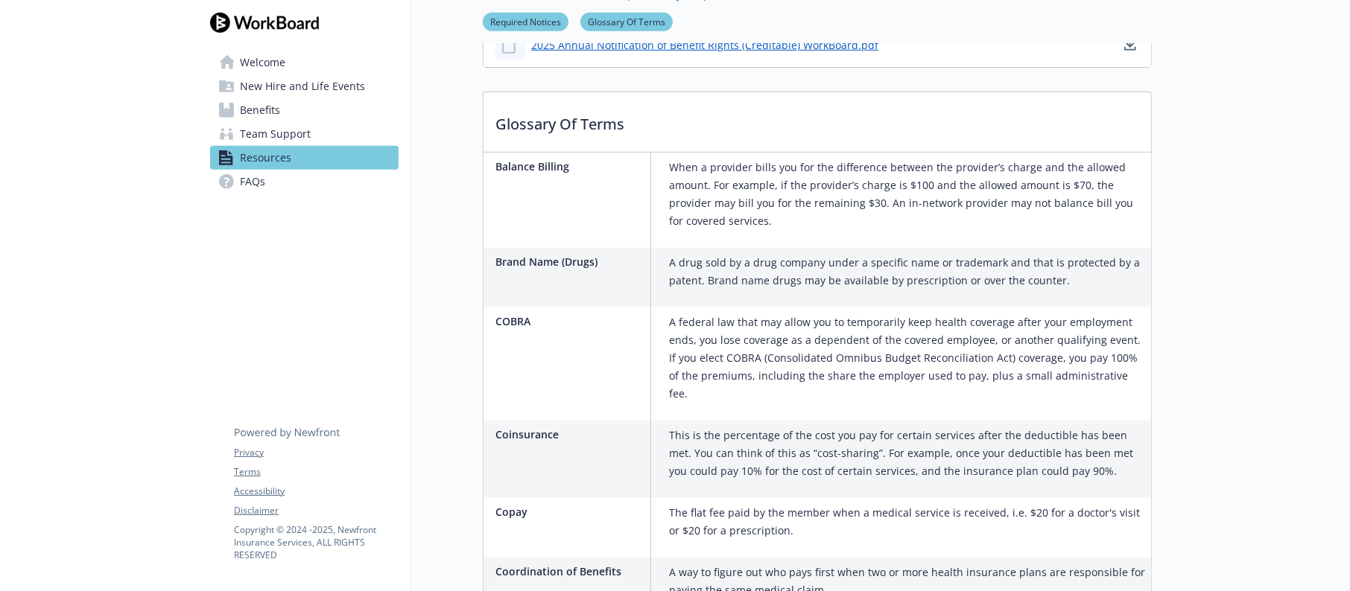
scroll to position [799, 0]
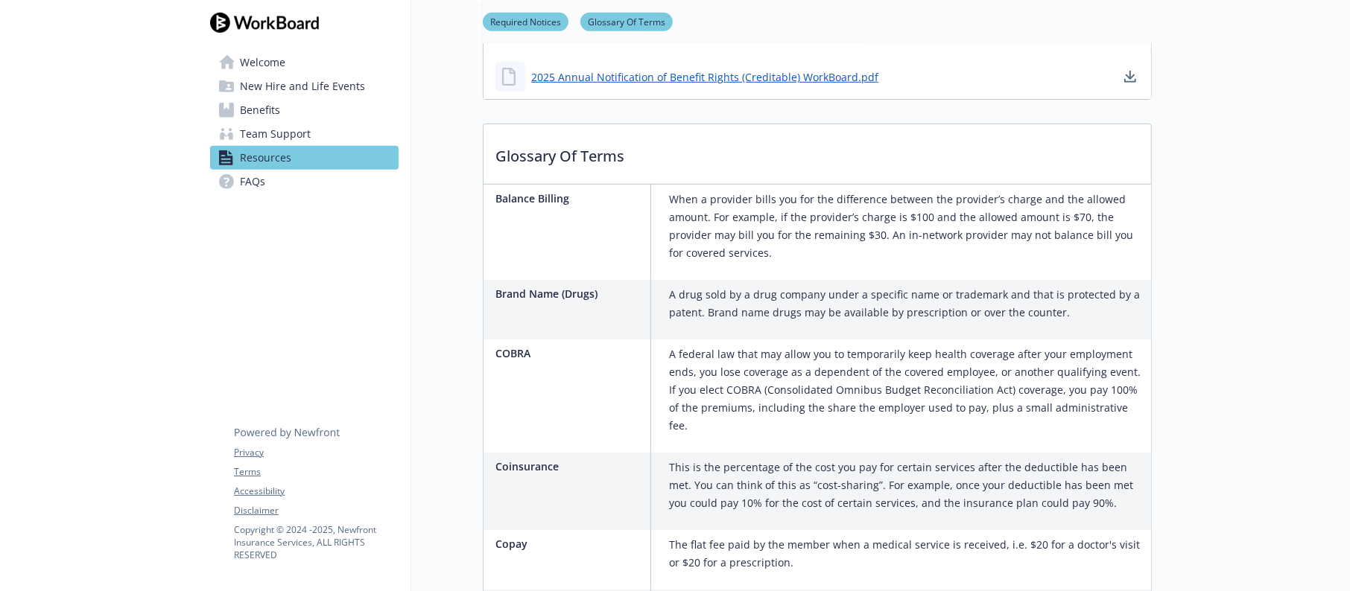
click at [281, 107] on link "Benefits" at bounding box center [304, 110] width 188 height 24
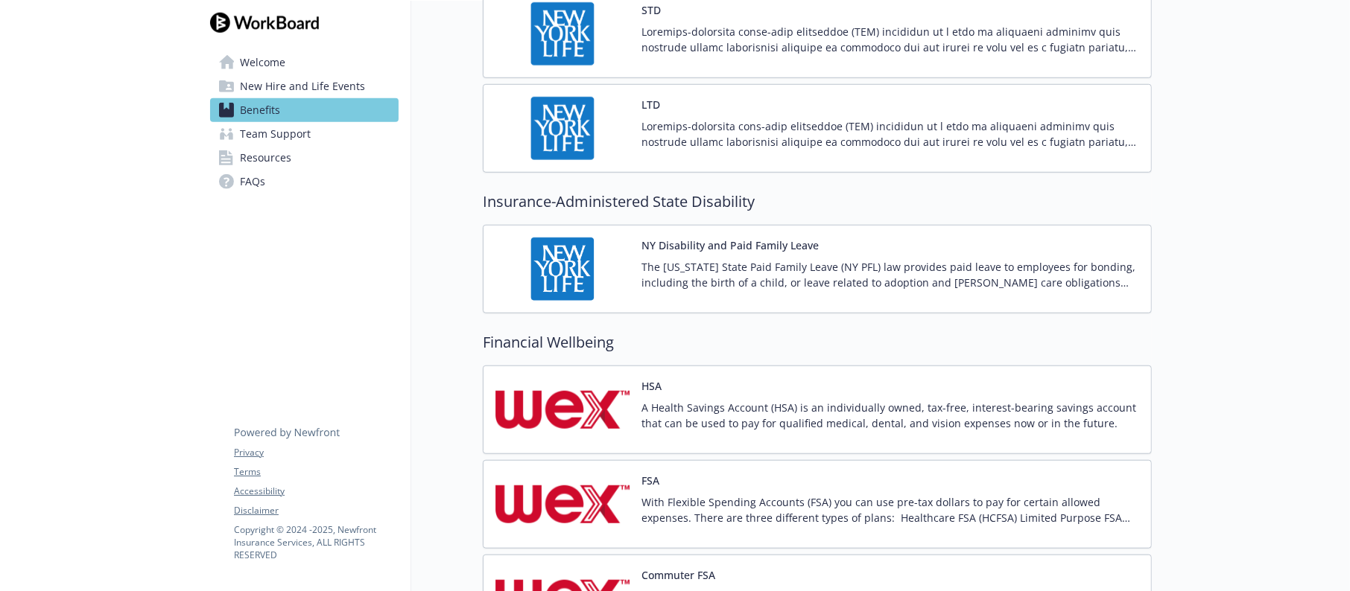
scroll to position [1291, 0]
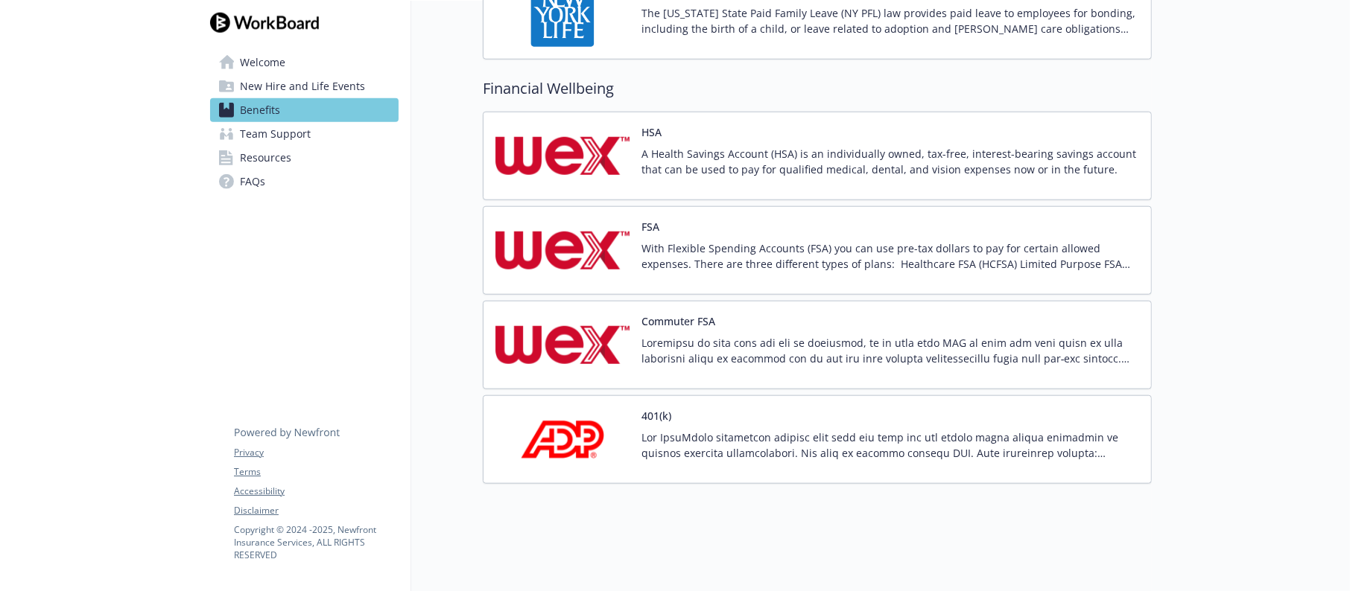
click at [257, 132] on span "Team Support" at bounding box center [275, 134] width 71 height 24
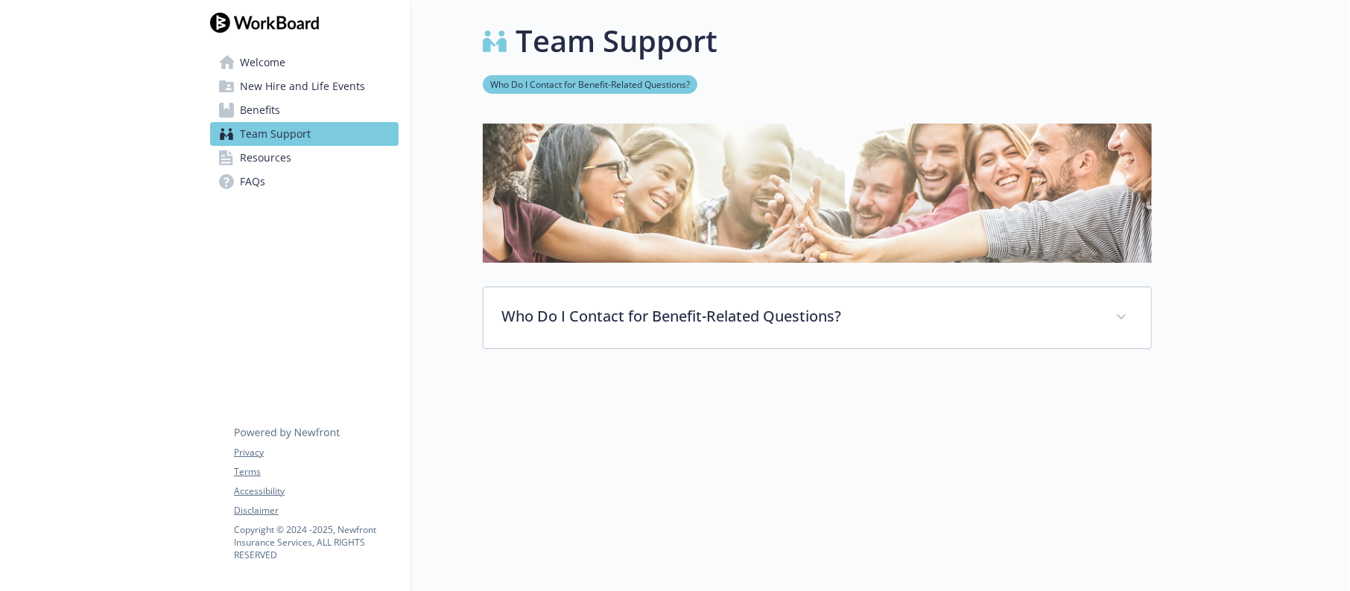
click at [254, 67] on span "Welcome" at bounding box center [262, 63] width 45 height 24
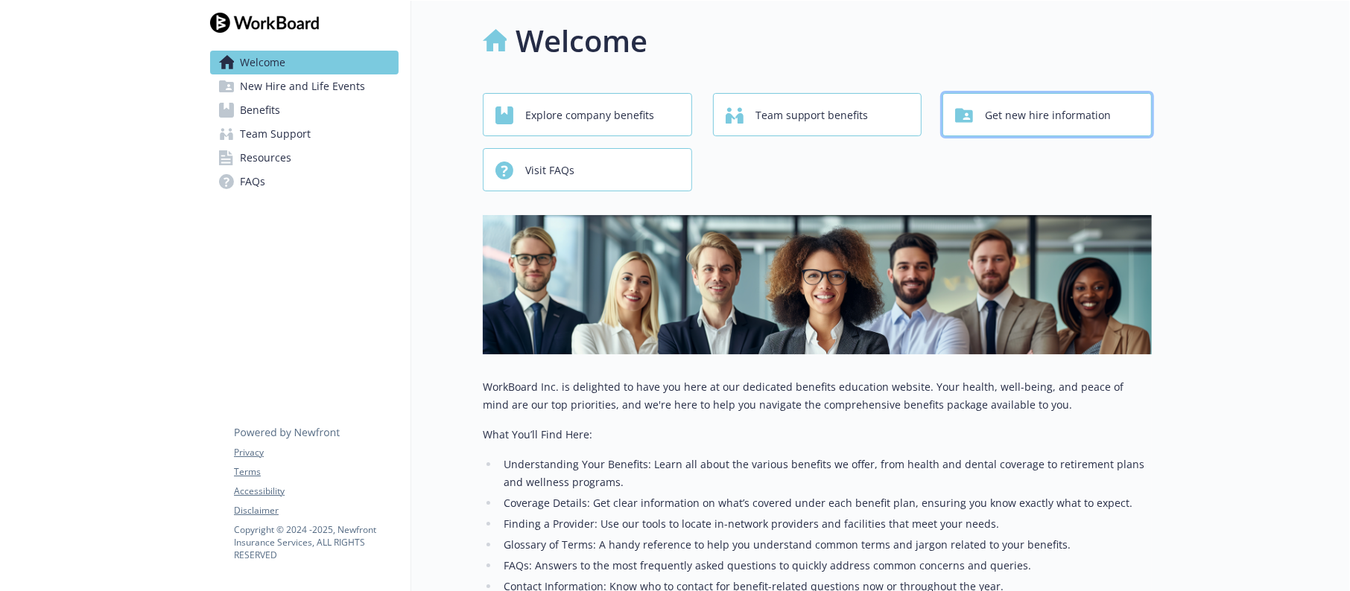
click at [1007, 114] on span "Get new hire information" at bounding box center [1048, 115] width 126 height 28
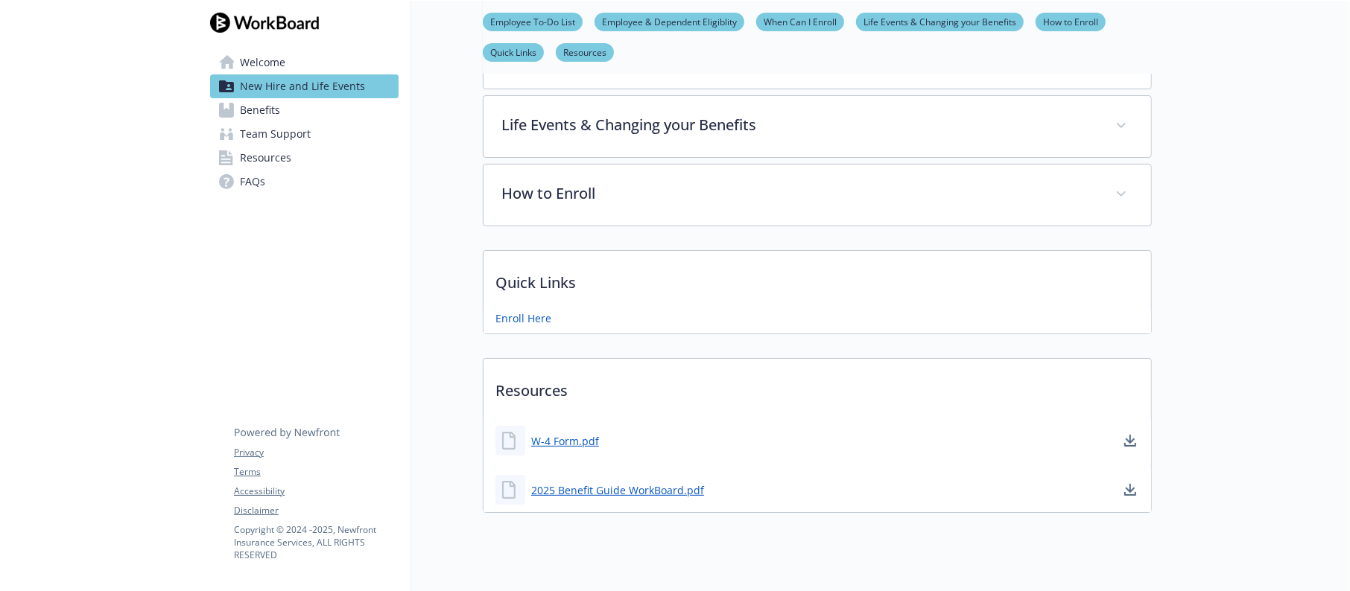
scroll to position [446, 0]
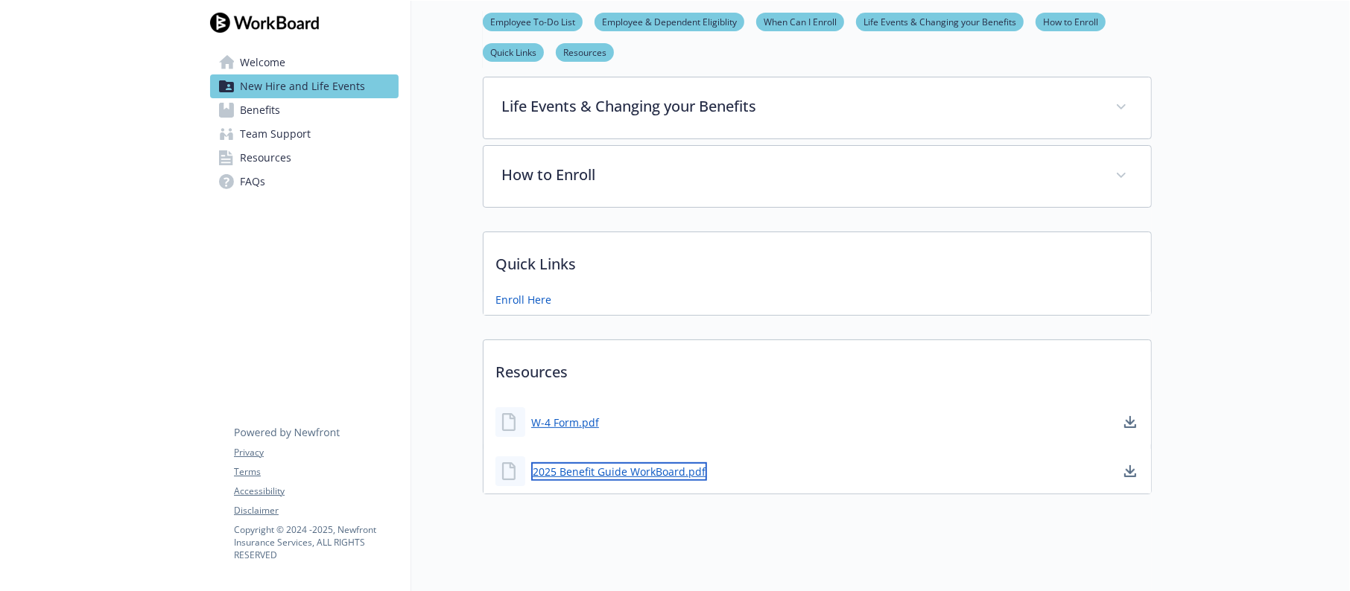
click at [612, 475] on link "2025 Benefit Guide WorkBoard.pdf" at bounding box center [619, 472] width 176 height 19
click at [246, 63] on span "Welcome" at bounding box center [262, 63] width 45 height 24
